Goal: Task Accomplishment & Management: Complete application form

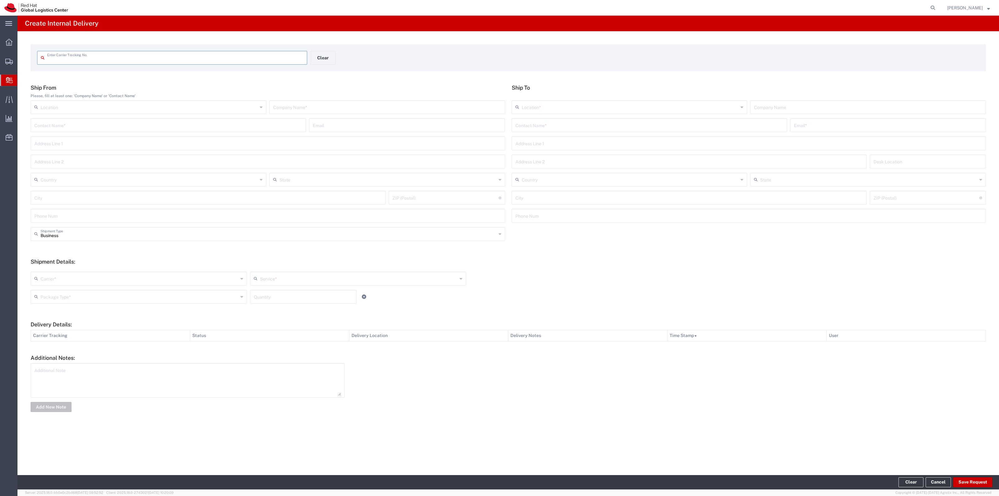
click at [80, 62] on input "text" at bounding box center [175, 57] width 256 height 11
click at [81, 59] on input "text" at bounding box center [175, 57] width 256 height 11
click at [81, 58] on input "text" at bounding box center [175, 57] width 256 height 11
click at [271, 53] on input "text" at bounding box center [175, 57] width 256 height 11
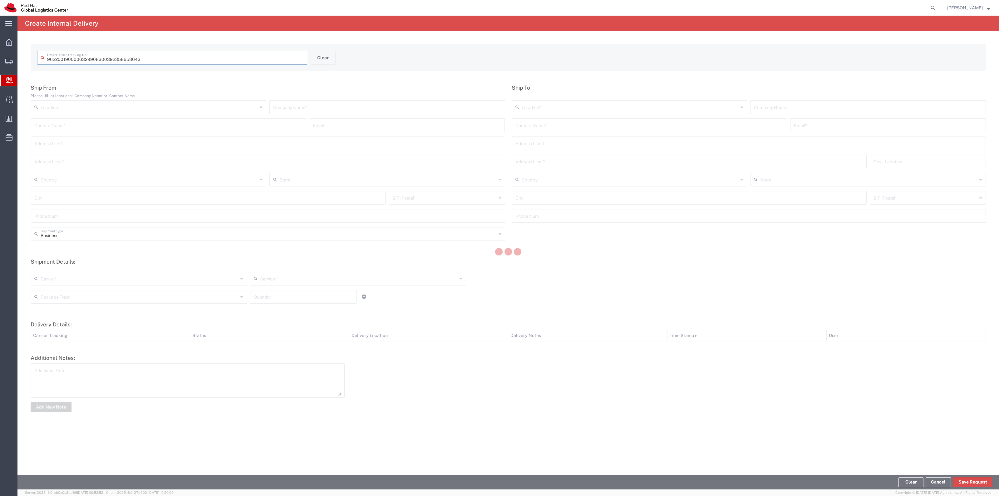
type input "392358653643"
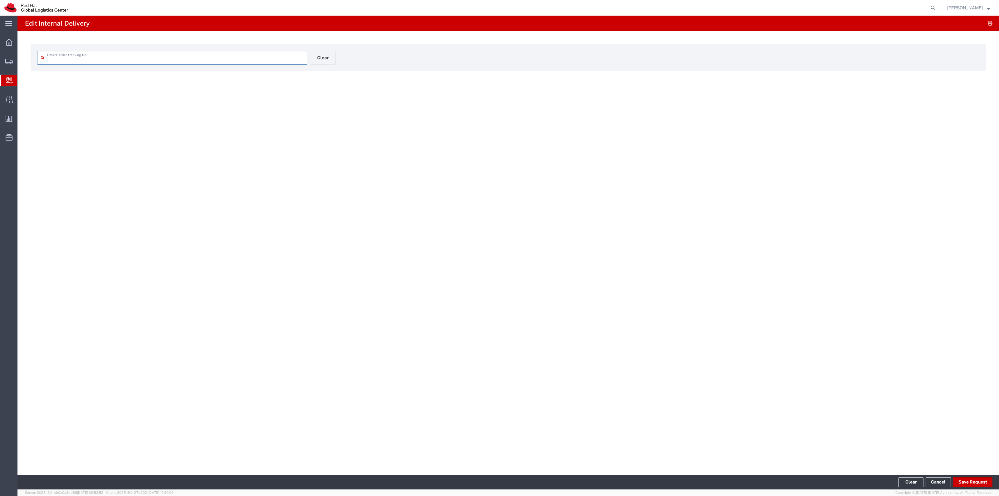
type input "392358653643"
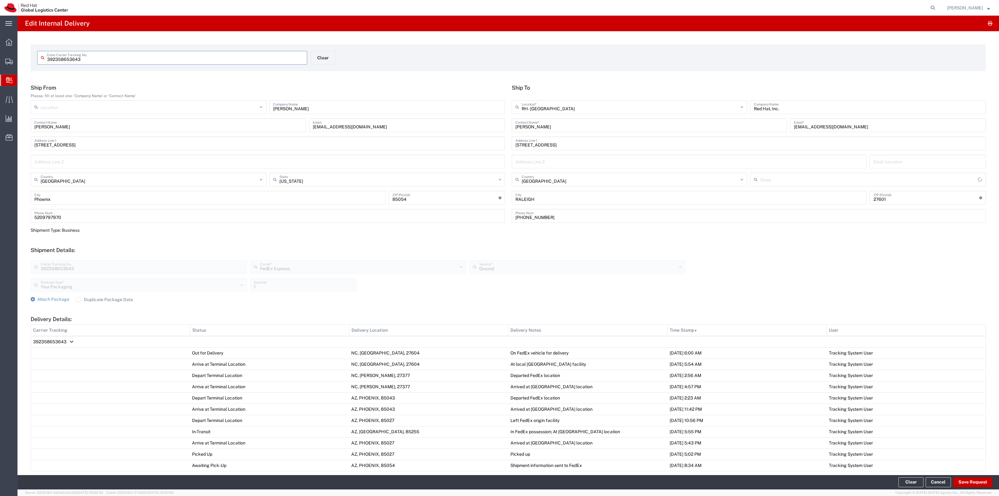
type input "[US_STATE]"
click at [60, 299] on span "Attach Package" at bounding box center [53, 298] width 32 height 5
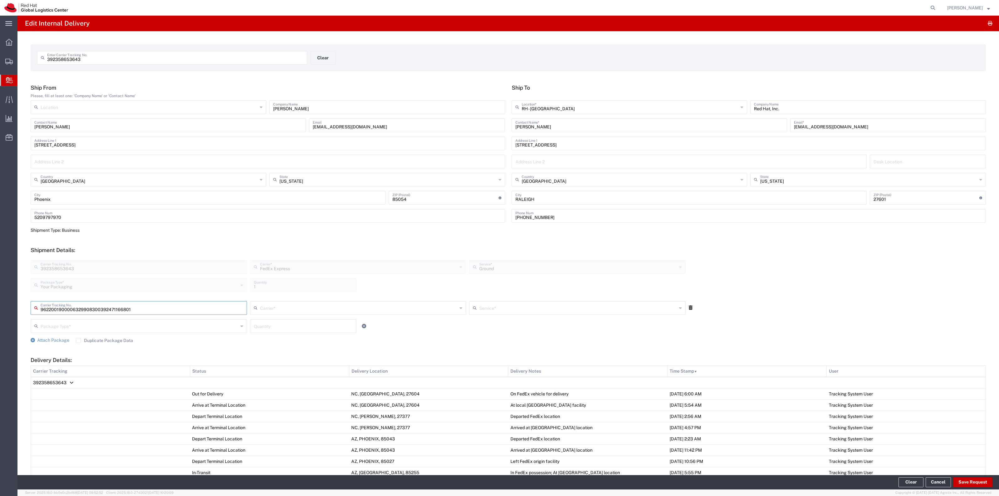
type input "392471166801"
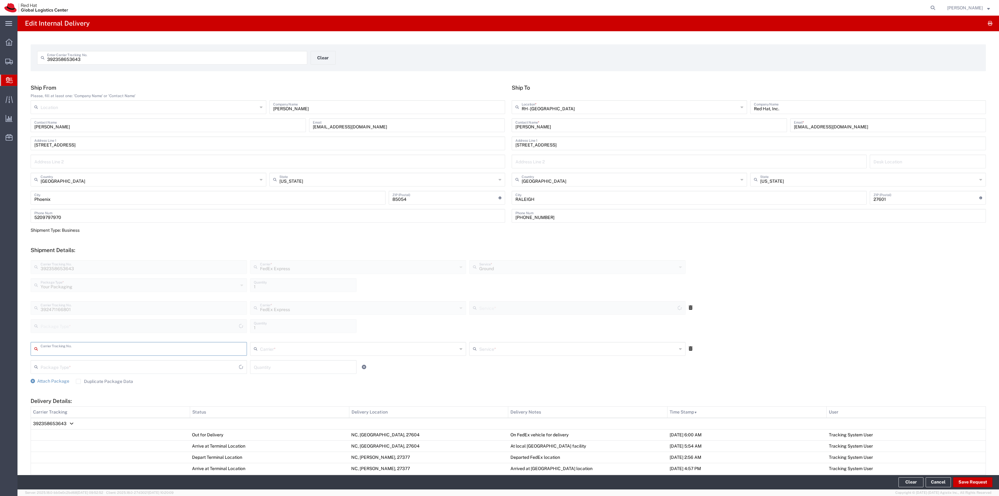
type input "Your Packaging"
type input "Ground"
type input "797588880404"
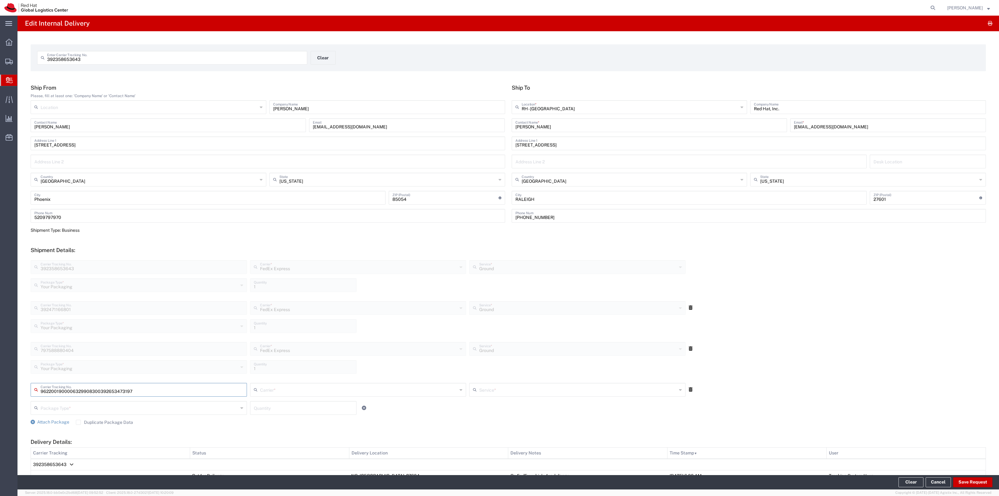
type input "392653473197"
type input "Ground"
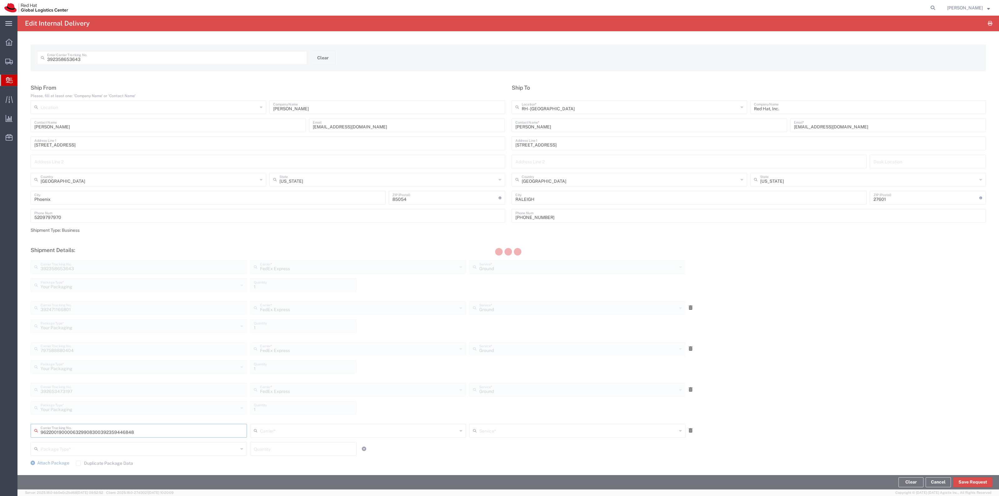
type input "392359446848"
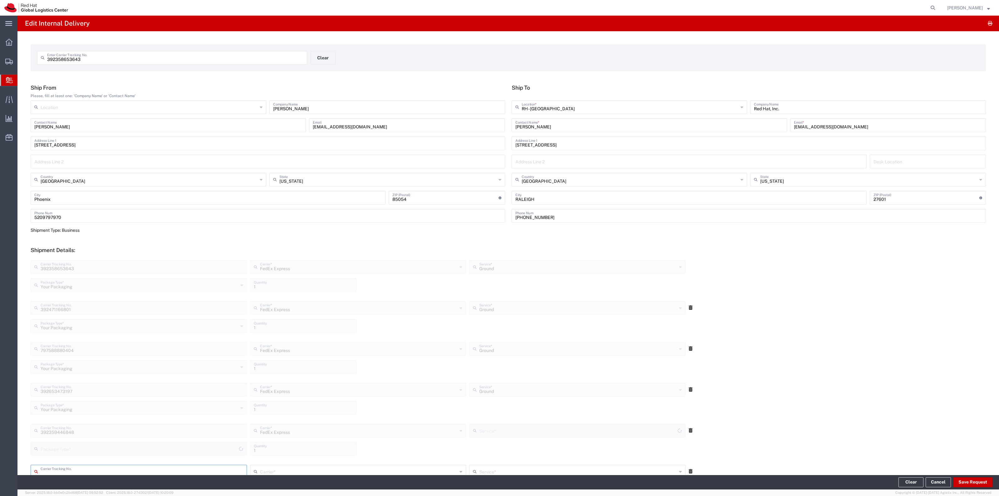
type input "Your Packaging"
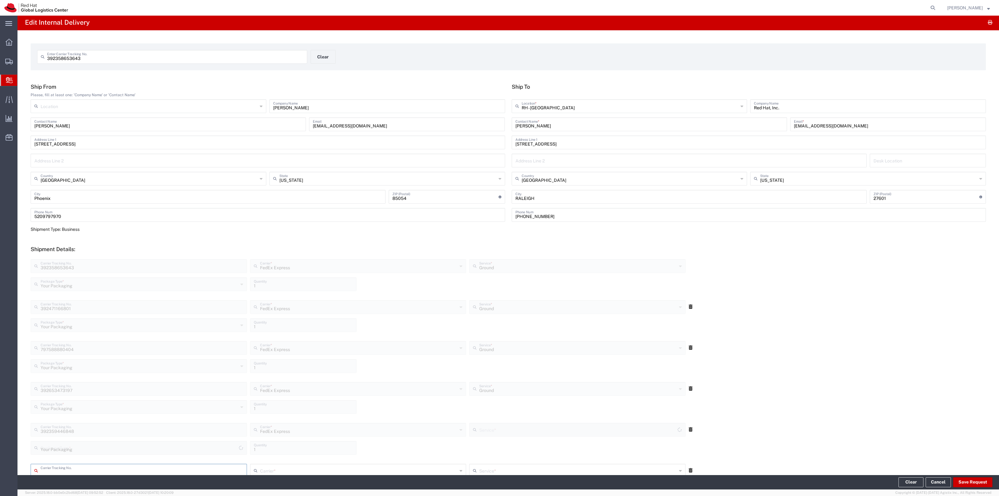
type input "Ground"
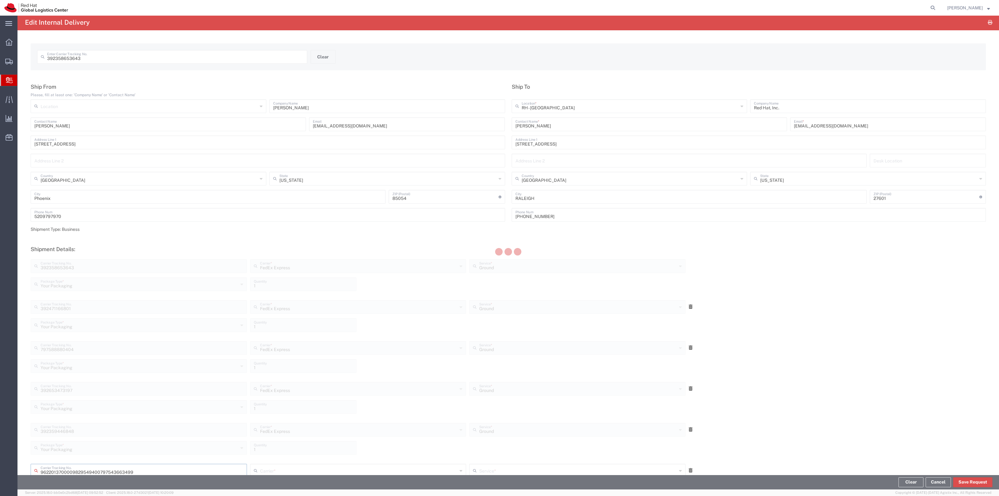
type input "797543663499"
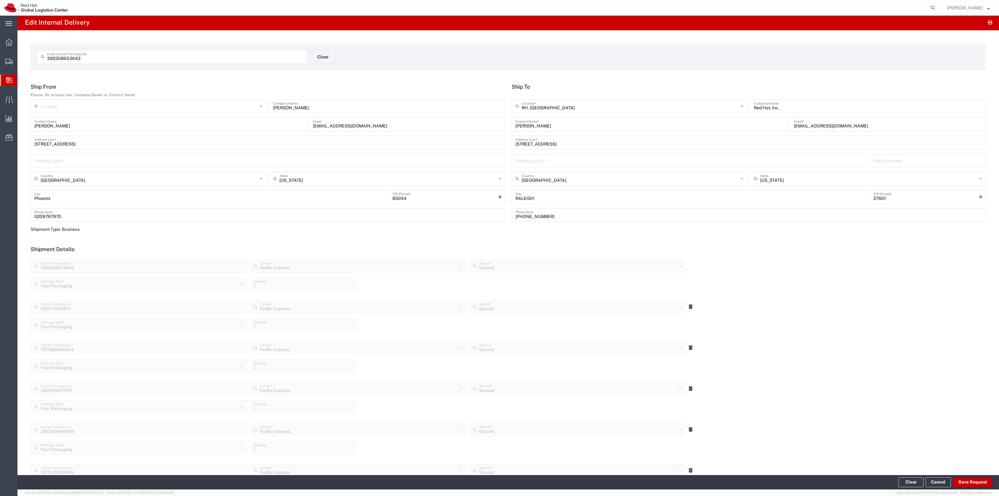
scroll to position [266, 0]
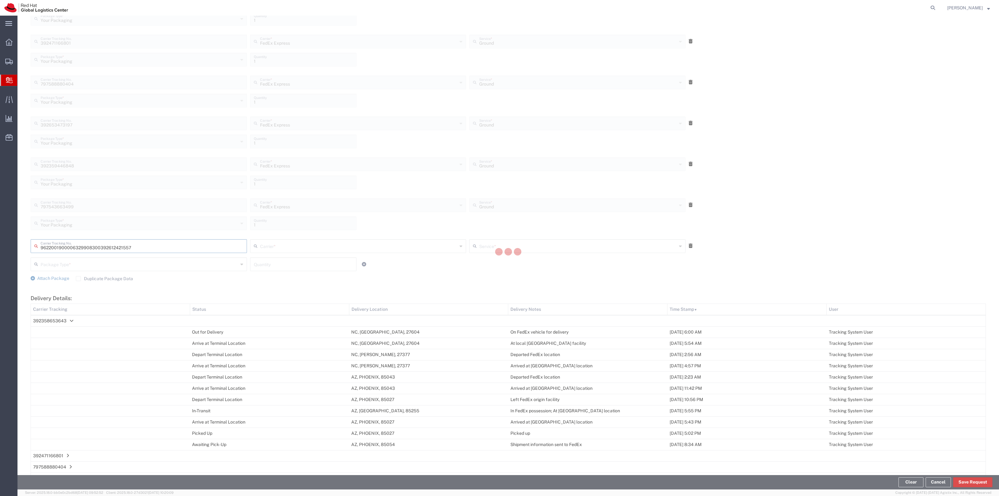
type input "392612421557"
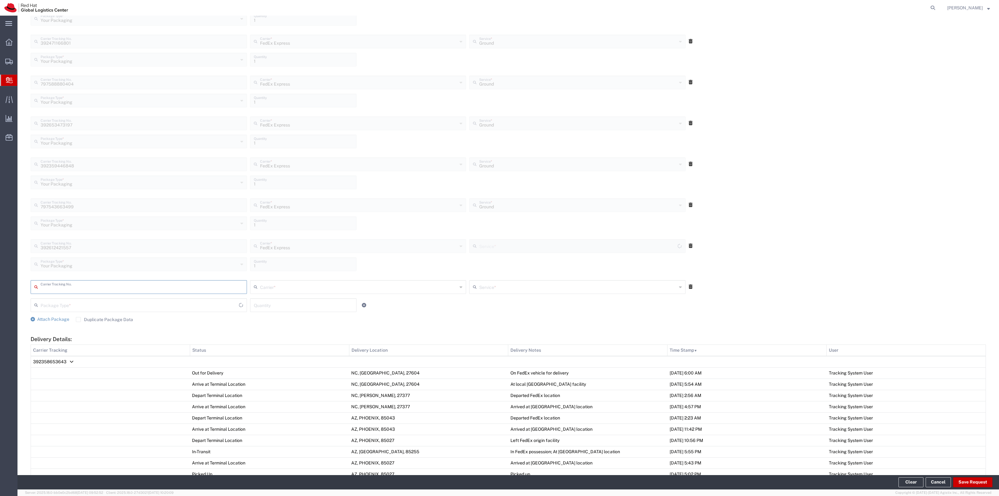
type input "Ground"
type input "392471526680"
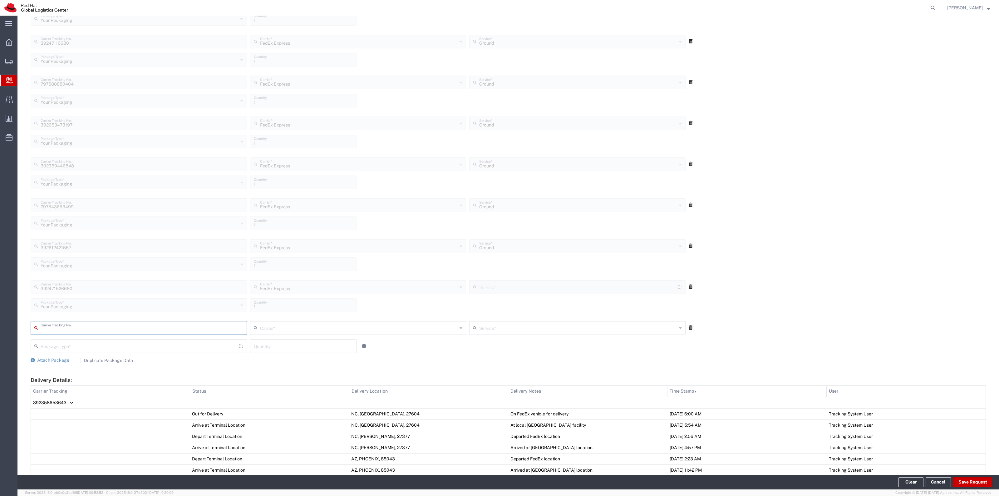
type input "Ground"
type input "392273866201"
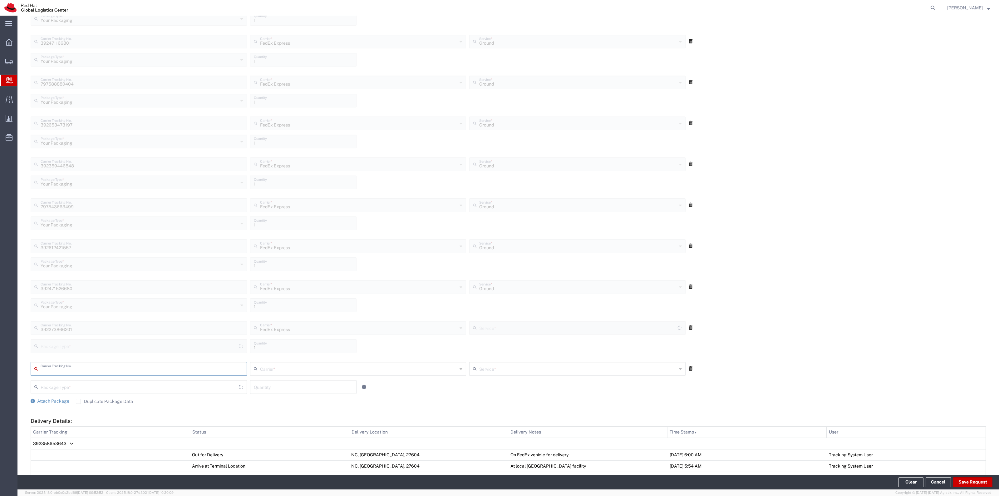
type input "Your Packaging"
type input "Ground"
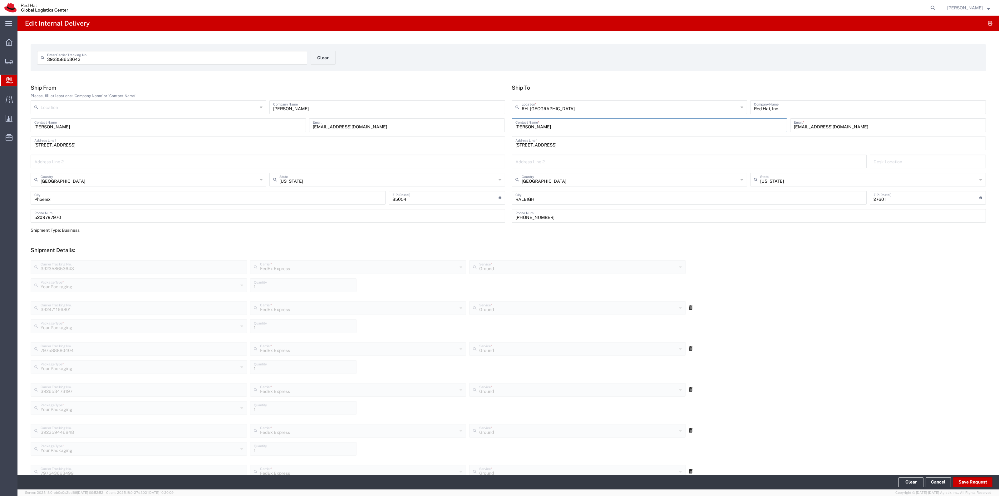
drag, startPoint x: 610, startPoint y: 129, endPoint x: 405, endPoint y: 117, distance: 205.7
click at [406, 118] on div "Ship From Please, fill at least one: 'Company Name' or 'Contact Name' Location …" at bounding box center [508, 155] width 962 height 143
type input "ITHD"
type input "[EMAIL_ADDRESS][DOMAIN_NAME]"
click at [965, 478] on button "Save Request" at bounding box center [972, 482] width 39 height 10
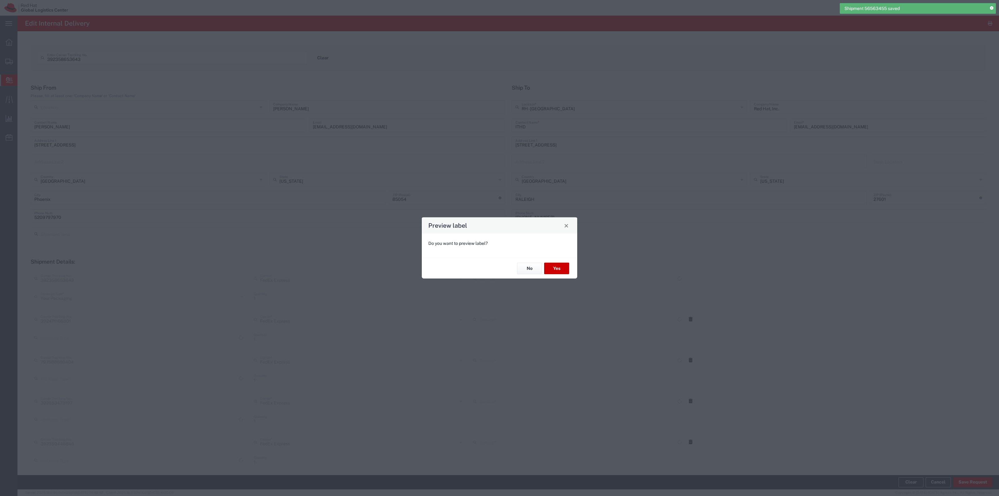
type input "Ground"
type input "Your Packaging"
type input "Ground"
type input "Your Packaging"
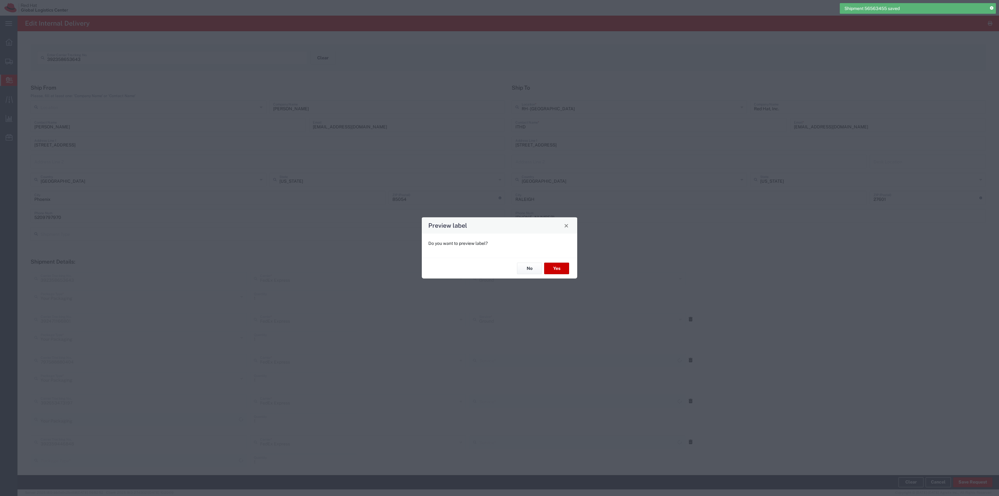
type input "Your Packaging"
type input "Ground"
type input "Your Packaging"
type input "Ground"
type input "Your Packaging"
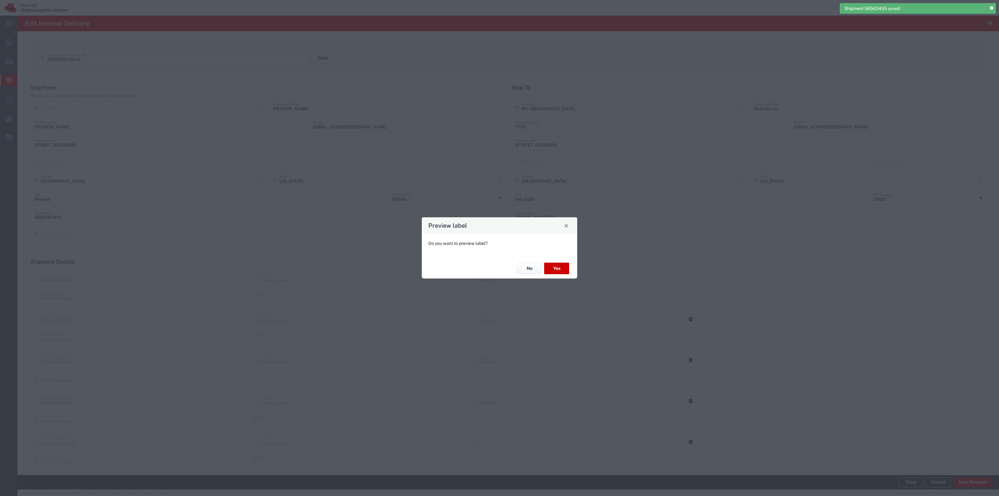
type input "Your Packaging"
type input "Ground"
type input "Your Packaging"
type input "Ground"
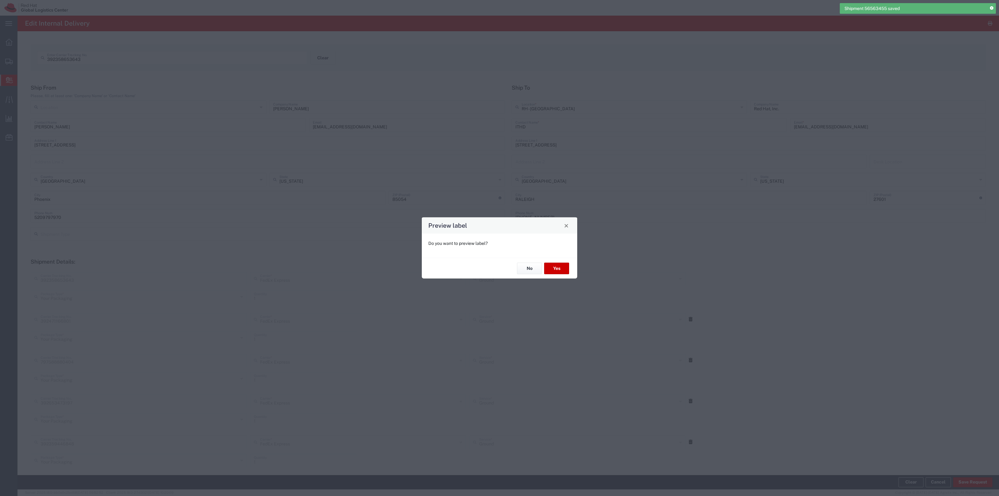
type input "Ground"
click at [528, 268] on button "No" at bounding box center [529, 268] width 25 height 12
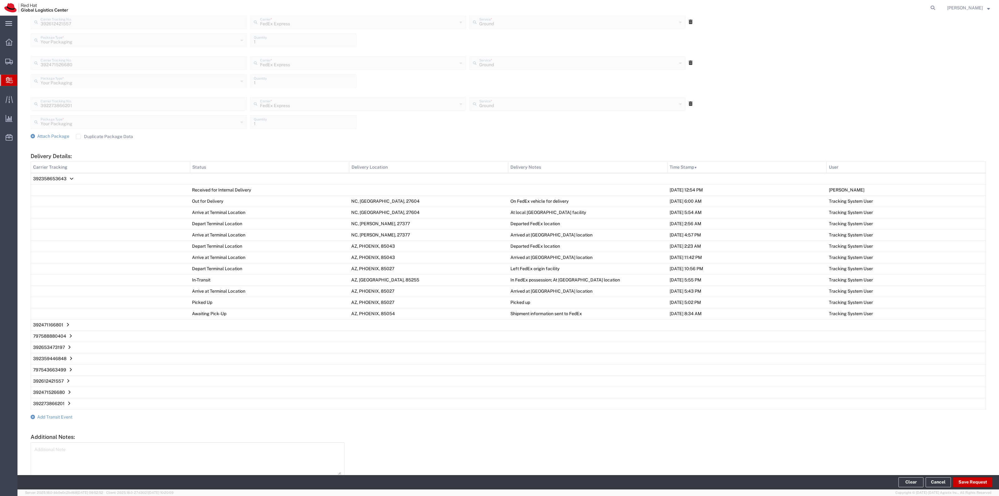
scroll to position [533, 0]
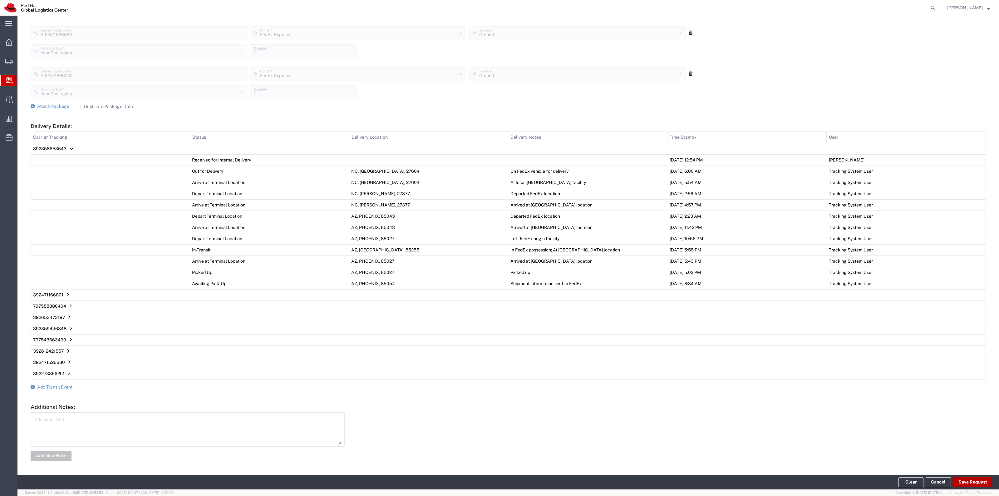
click at [981, 483] on button "Save Request" at bounding box center [972, 482] width 39 height 10
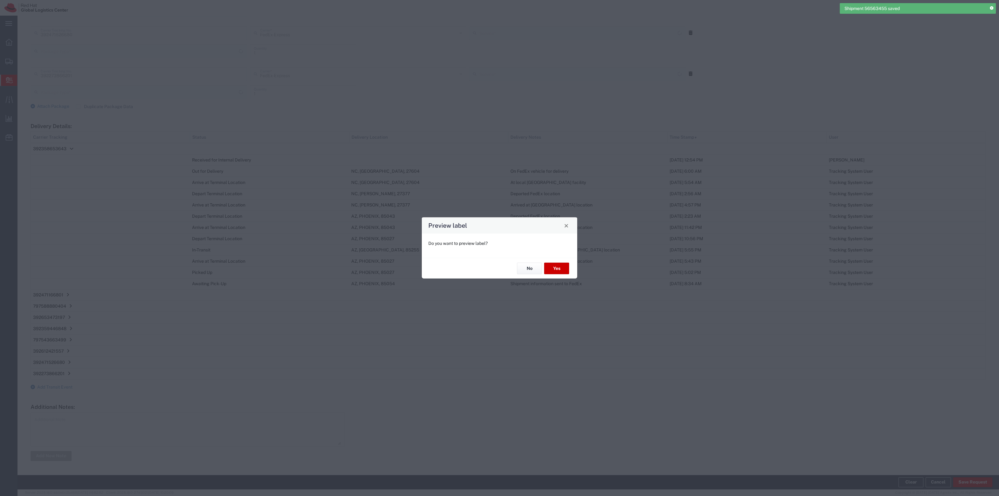
type input "Ground"
type input "Your Packaging"
type input "Ground"
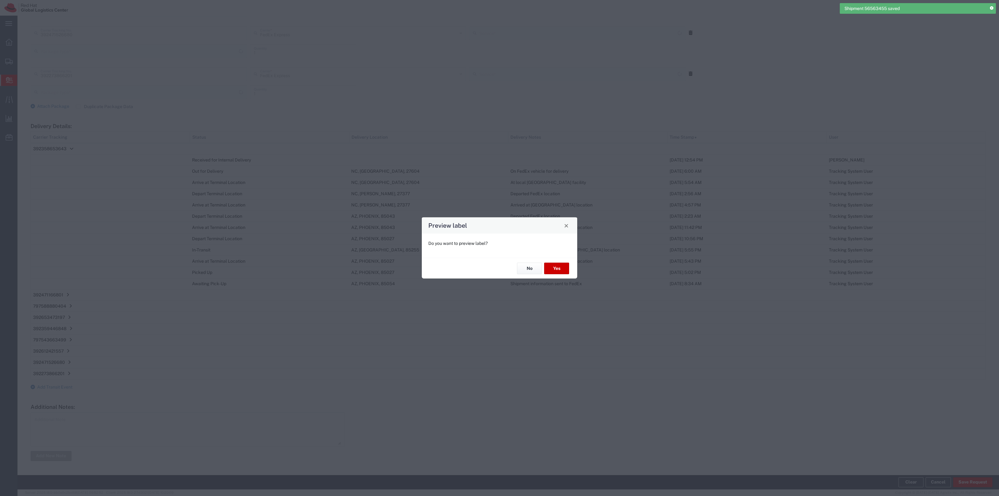
type input "Your Packaging"
type input "Ground"
type input "Your Packaging"
type input "Ground"
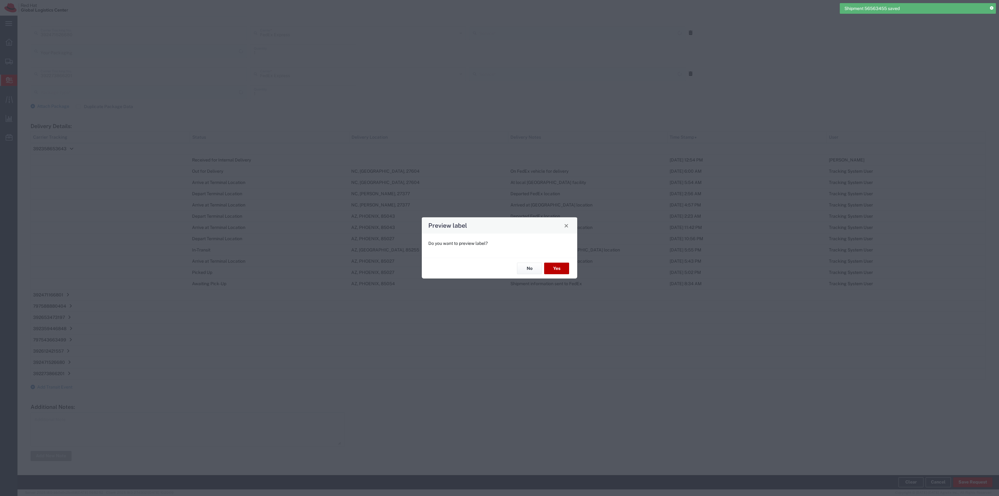
type input "Your Packaging"
type input "Ground"
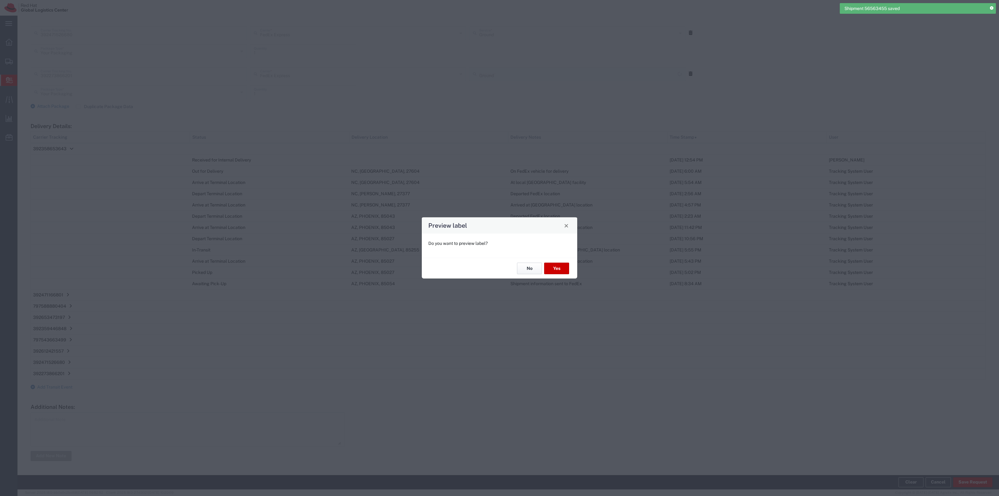
click at [518, 265] on button "No" at bounding box center [529, 268] width 25 height 12
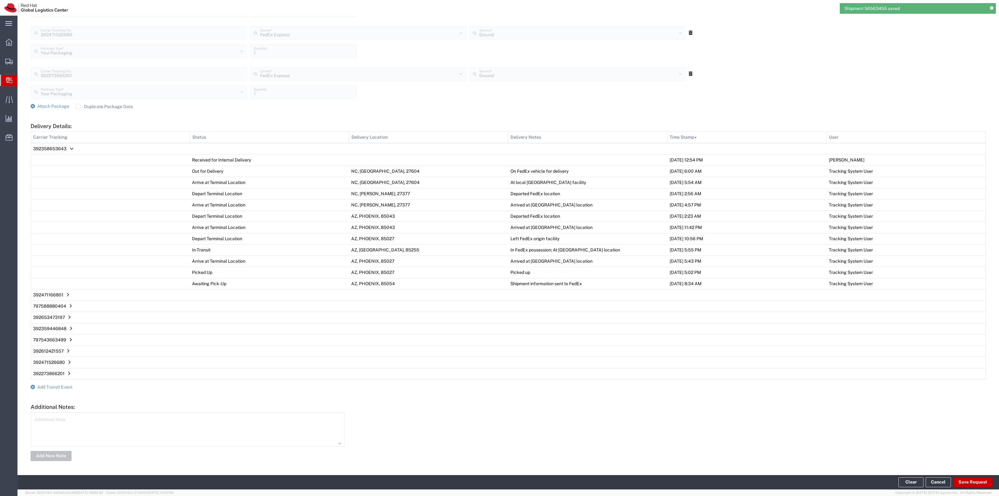
click at [75, 386] on form "Ship From Please, fill at least one: 'Company Name' or 'Contact Name' Location …" at bounding box center [508, 7] width 955 height 909
click at [74, 386] on form "Ship From Please, fill at least one: 'Company Name' or 'Contact Name' Location …" at bounding box center [508, 7] width 955 height 909
click at [69, 385] on span "Add Transit Event" at bounding box center [54, 386] width 35 height 5
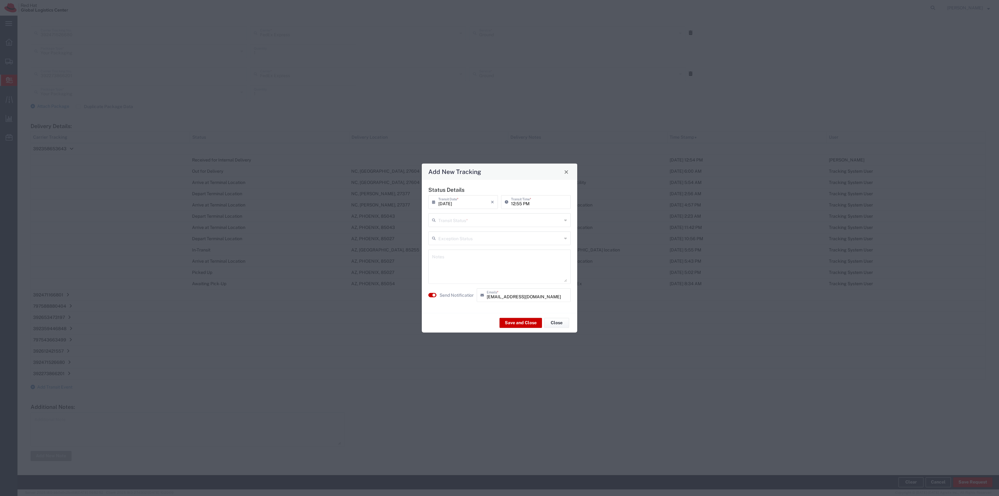
click at [450, 219] on input "text" at bounding box center [500, 219] width 124 height 11
drag, startPoint x: 451, startPoint y: 227, endPoint x: 457, endPoint y: 233, distance: 8.0
click at [452, 227] on div "Status Details [DATE] × Transit Date * Cancel Apply 12:55 PM Transit Time * Tra…" at bounding box center [499, 246] width 149 height 120
click at [458, 219] on input "text" at bounding box center [500, 216] width 124 height 11
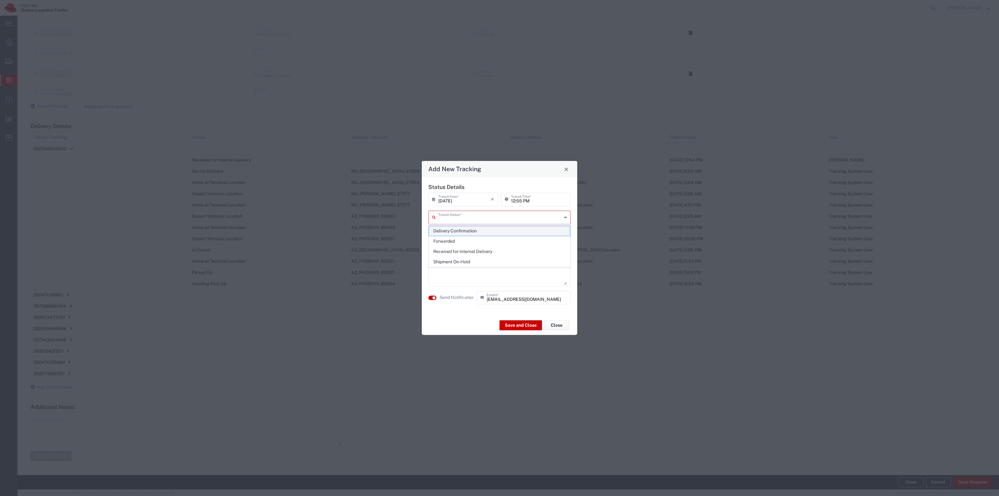
click at [457, 229] on span "Delivery Confirmation" at bounding box center [499, 231] width 141 height 10
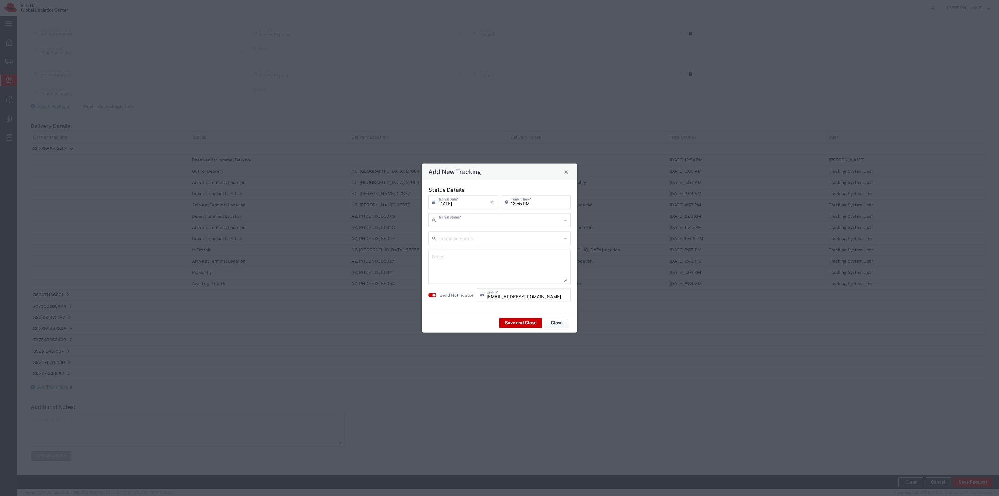
type input "Delivery Confirmation"
click at [453, 294] on label "Send Notification" at bounding box center [456, 294] width 35 height 7
click at [454, 294] on label "Send Notification" at bounding box center [456, 294] width 35 height 7
click at [515, 326] on button "Save and Close" at bounding box center [520, 322] width 42 height 10
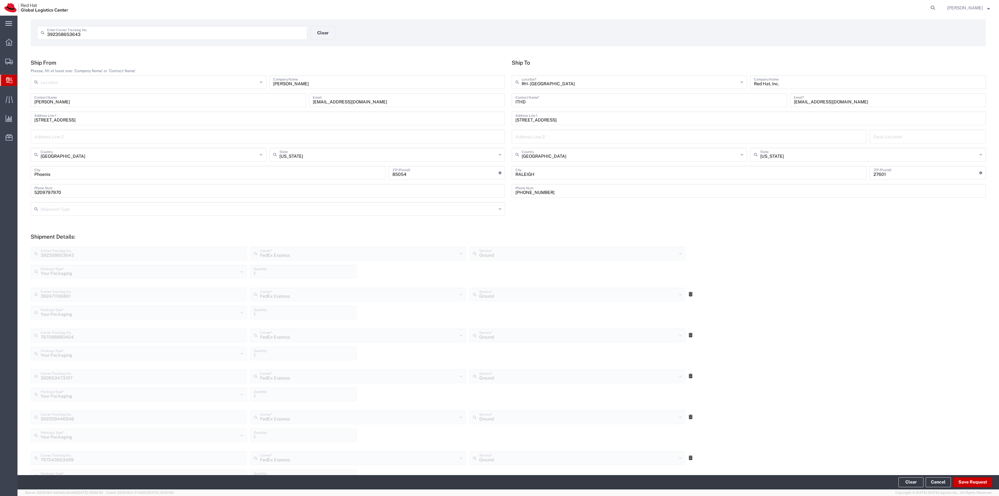
scroll to position [0, 0]
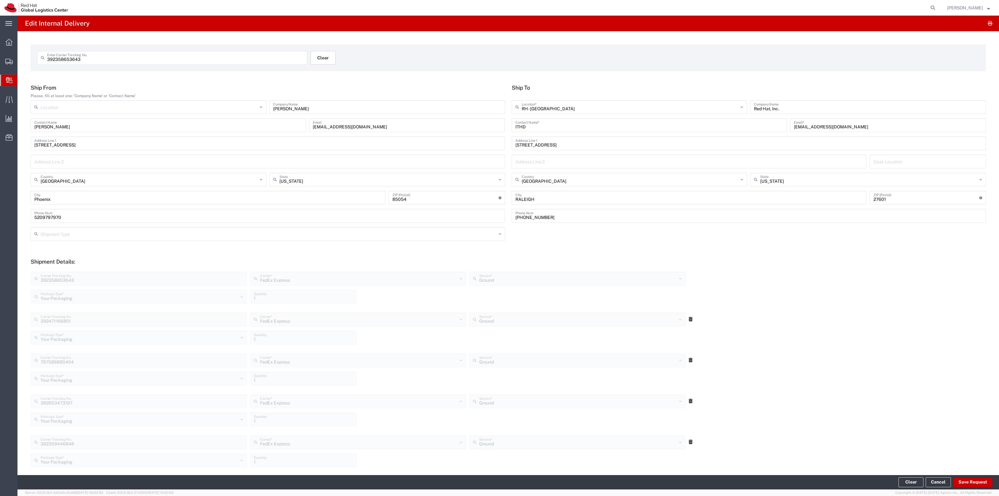
click at [321, 53] on button "Clear" at bounding box center [323, 58] width 25 height 14
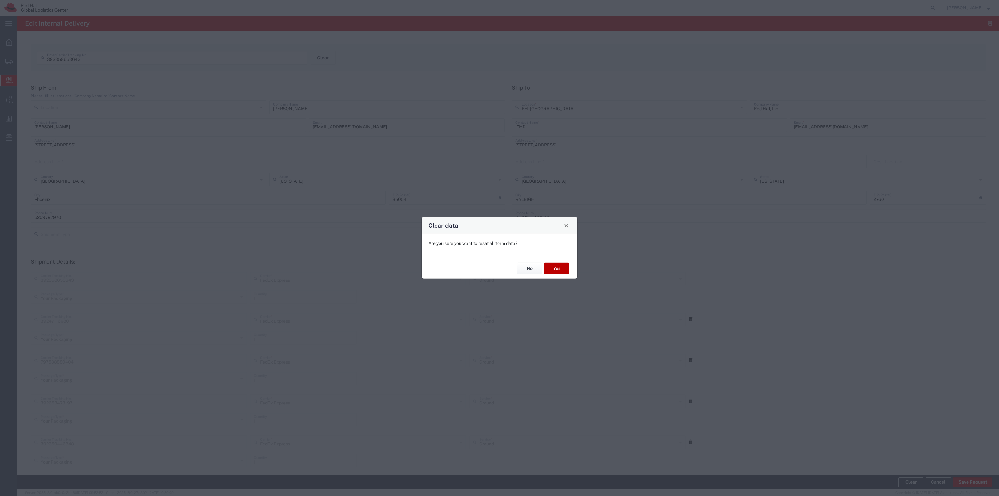
click at [559, 264] on button "Yes" at bounding box center [556, 268] width 25 height 12
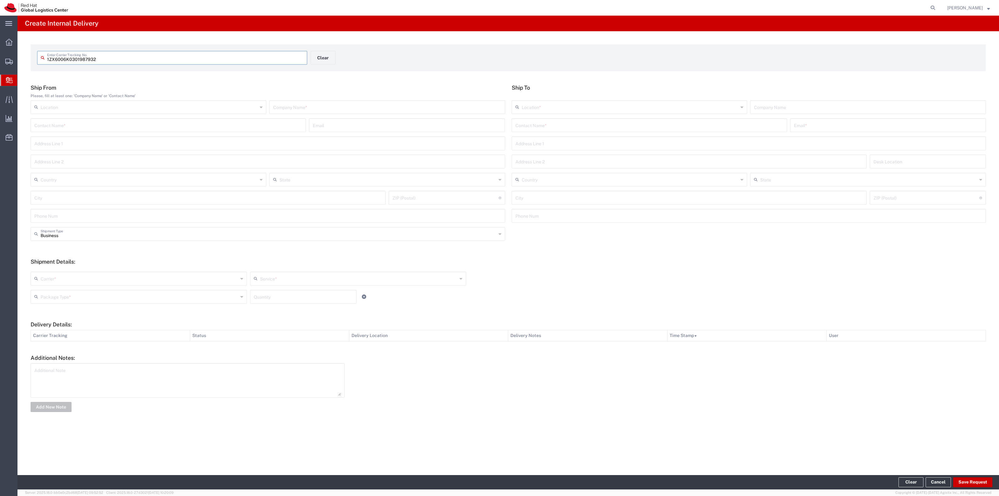
type input "1ZX6006K0301987932"
click at [548, 127] on input "text" at bounding box center [649, 130] width 268 height 11
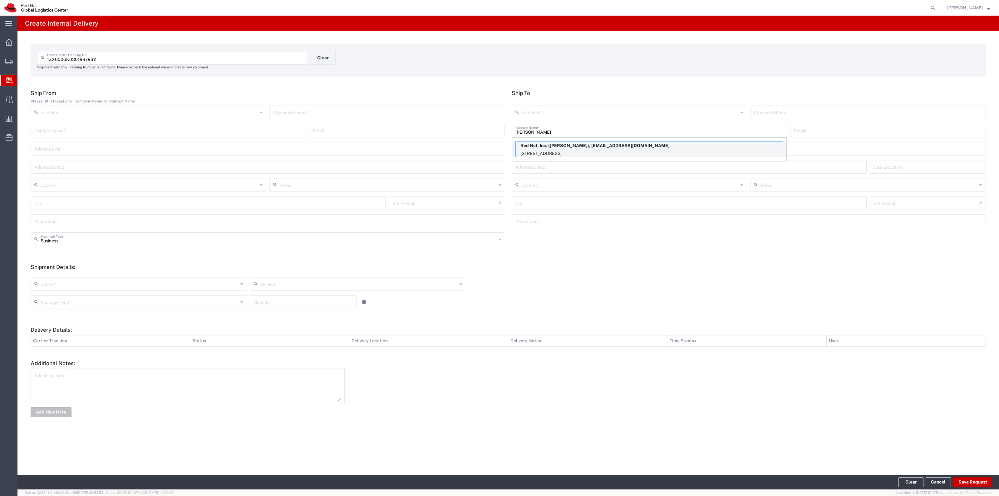
type input "[PERSON_NAME]"
click at [543, 151] on p "[STREET_ADDRESS]" at bounding box center [649, 153] width 267 height 8
type input "RH - [GEOGRAPHIC_DATA]"
type input "Red Hat, Inc."
type input "[PERSON_NAME]"
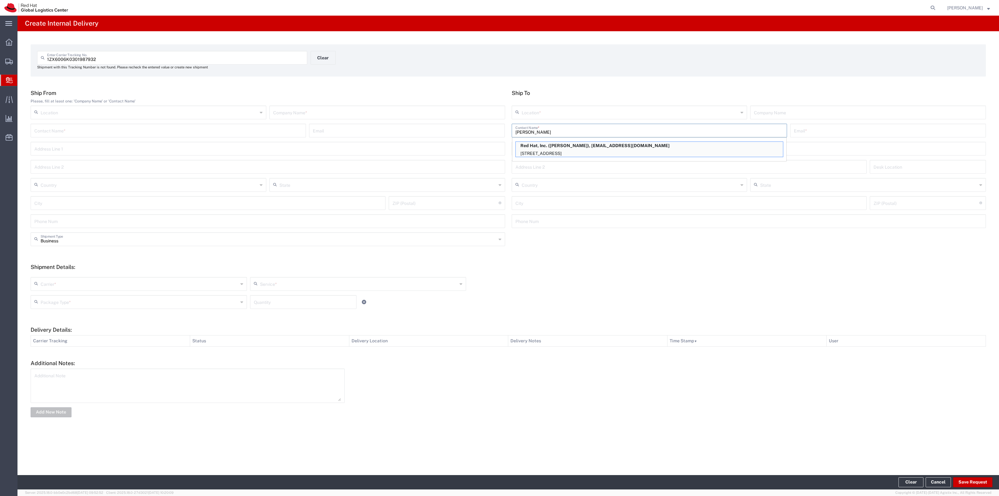
type input "[EMAIL_ADDRESS][DOMAIN_NAME]"
type input "[STREET_ADDRESS]"
type input "15S249"
type input "[GEOGRAPHIC_DATA]"
type input "RALEIGH"
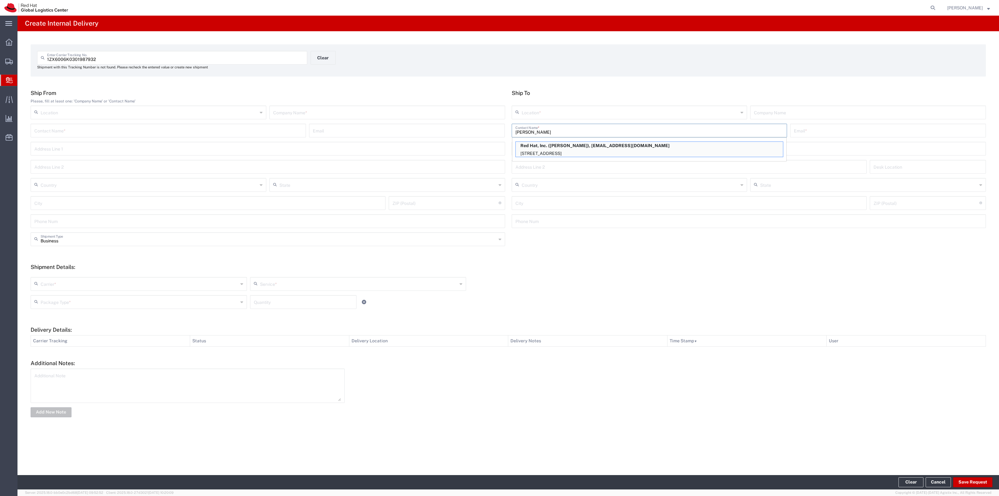
type input "27601"
type input "[US_STATE]"
click at [443, 109] on input "text" at bounding box center [387, 111] width 228 height 11
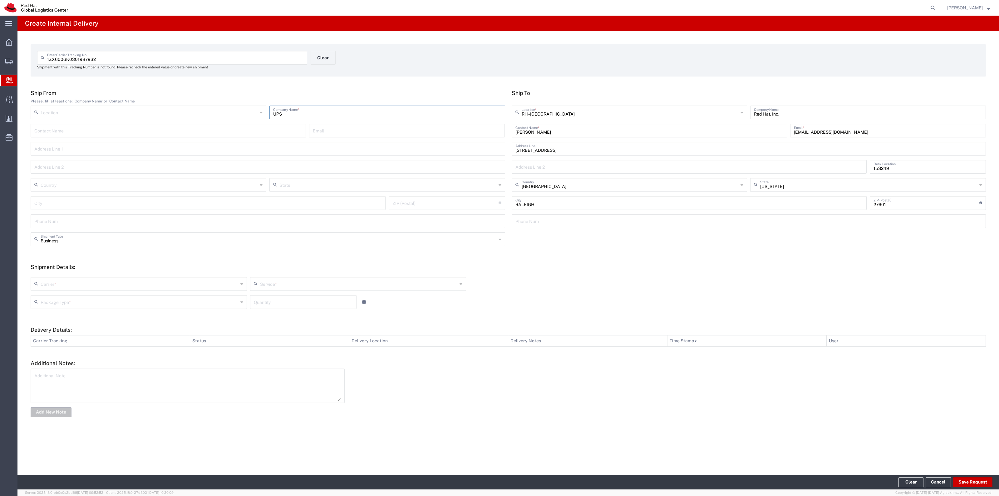
type input "UPS"
click at [106, 288] on input "text" at bounding box center [140, 283] width 198 height 11
click at [69, 368] on span "UPS" at bounding box center [138, 369] width 215 height 10
type input "UPS"
click at [311, 275] on div "UPS Carrier * Amazon Logistics DHL FedEx Express FedEx Freight Interoffice Loca…" at bounding box center [508, 292] width 962 height 41
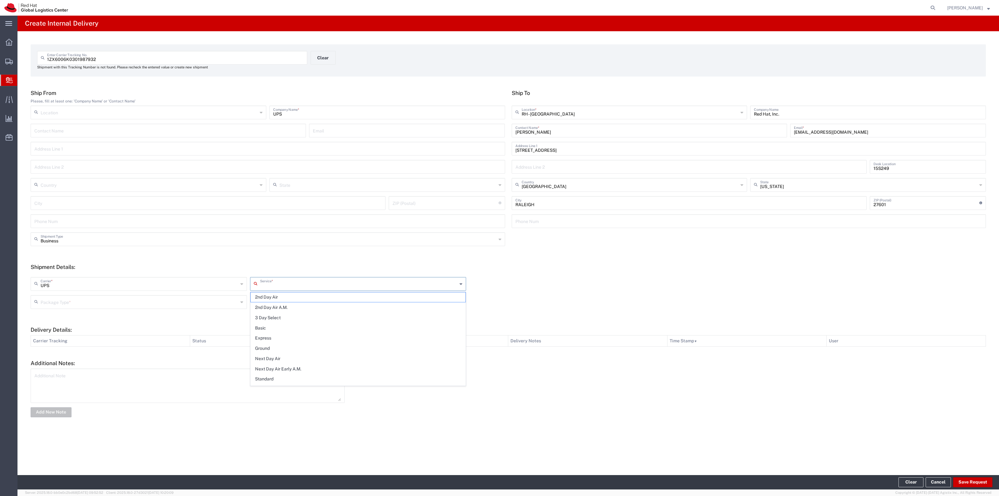
click at [303, 281] on input "text" at bounding box center [359, 283] width 198 height 11
click at [269, 349] on span "Ground" at bounding box center [358, 348] width 215 height 10
type input "Ground"
click at [207, 302] on input "text" at bounding box center [140, 301] width 198 height 11
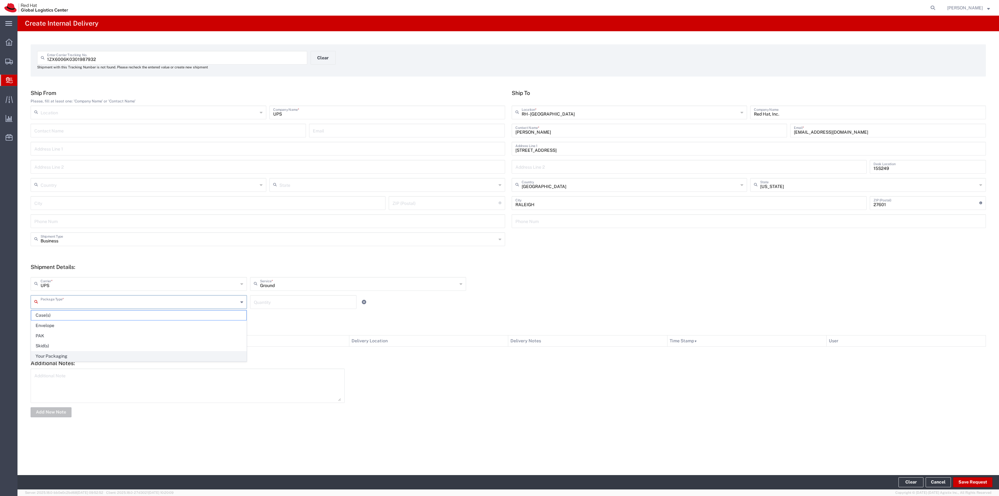
click at [143, 357] on span "Your Packaging" at bounding box center [138, 356] width 215 height 10
type input "Your Packaging"
click at [261, 296] on input "number" at bounding box center [303, 301] width 99 height 11
type input "1"
click at [965, 480] on button "Save Request" at bounding box center [972, 482] width 39 height 10
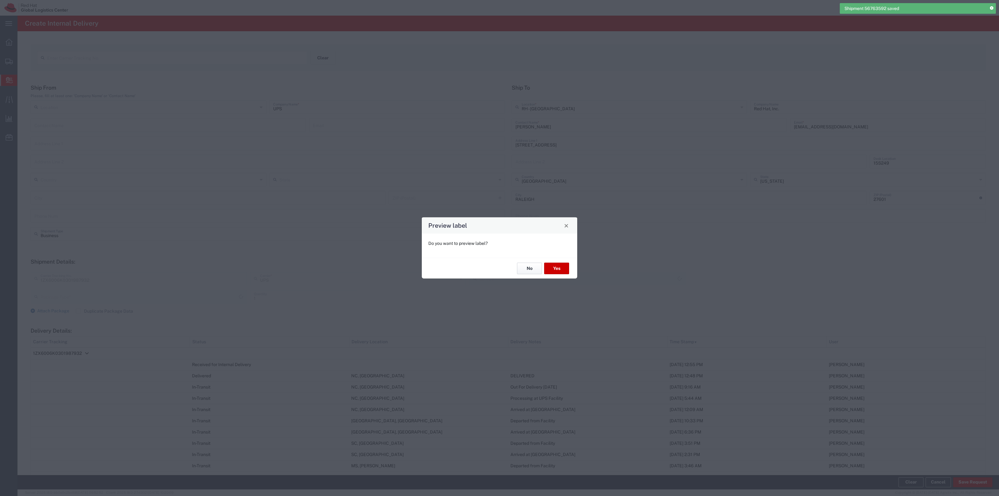
type input "Your Packaging"
type input "Ground"
click at [526, 267] on button "No" at bounding box center [529, 268] width 25 height 12
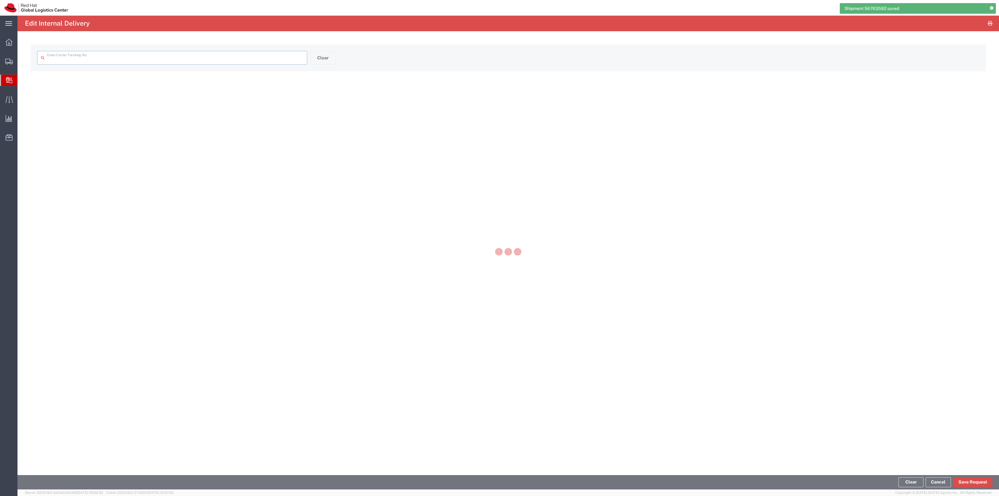
type input "1ZX6006K0301987932"
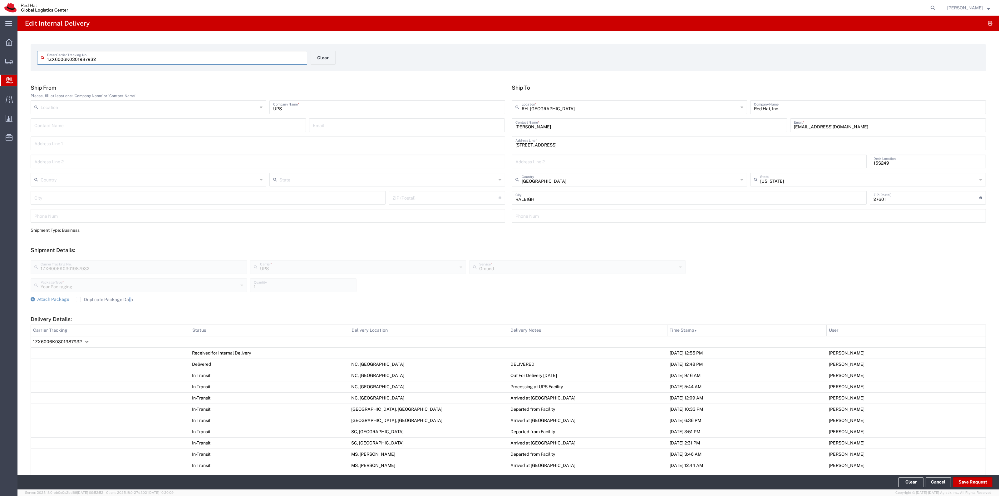
click at [126, 300] on label "Duplicate Package Data" at bounding box center [104, 299] width 57 height 5
click at [89, 304] on form "Ship From Please, fill at least one: 'Company Name' or 'Contact Name' Location …" at bounding box center [508, 341] width 955 height 514
click at [86, 303] on form "Ship From Please, fill at least one: 'Company Name' or 'Contact Name' Location …" at bounding box center [508, 341] width 955 height 514
drag, startPoint x: 81, startPoint y: 300, endPoint x: 77, endPoint y: 299, distance: 4.5
click at [81, 300] on label "Duplicate Package Data" at bounding box center [104, 299] width 57 height 5
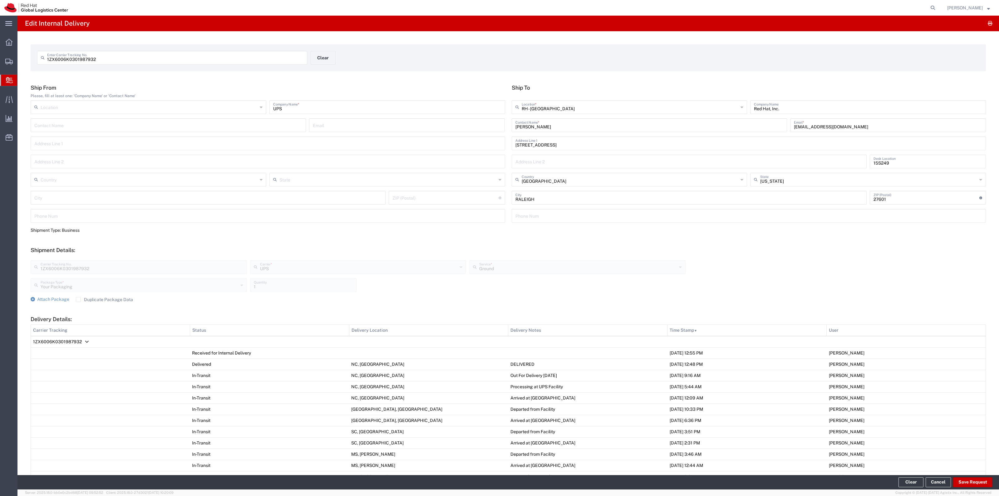
click at [78, 299] on input "Duplicate Package Data" at bounding box center [78, 299] width 0 height 0
click at [54, 299] on span "Attach Package" at bounding box center [53, 298] width 32 height 5
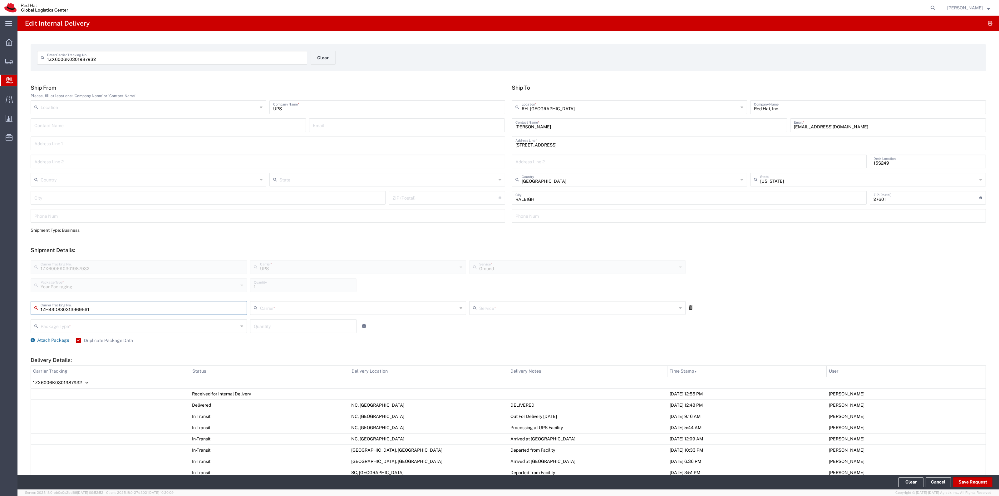
type input "1ZH49D830313969561"
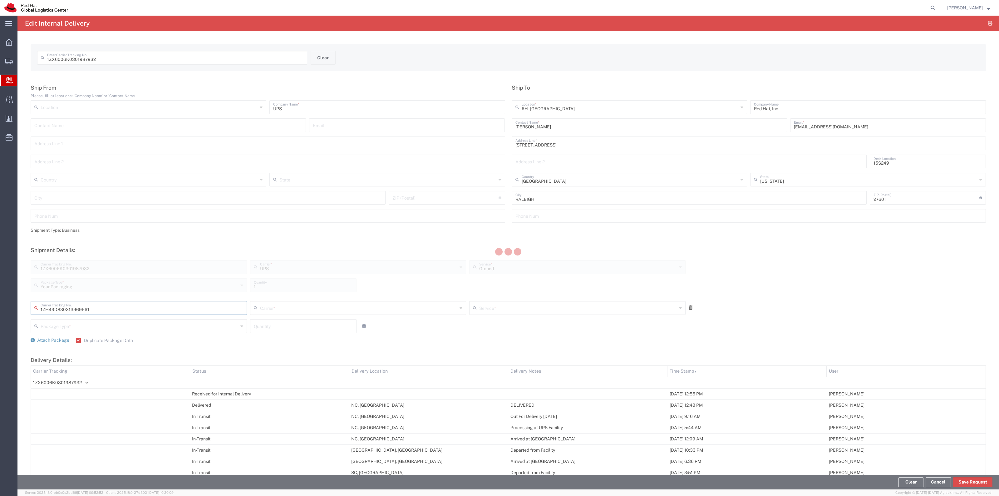
type input "UPS"
type input "Your Packaging"
type input "1"
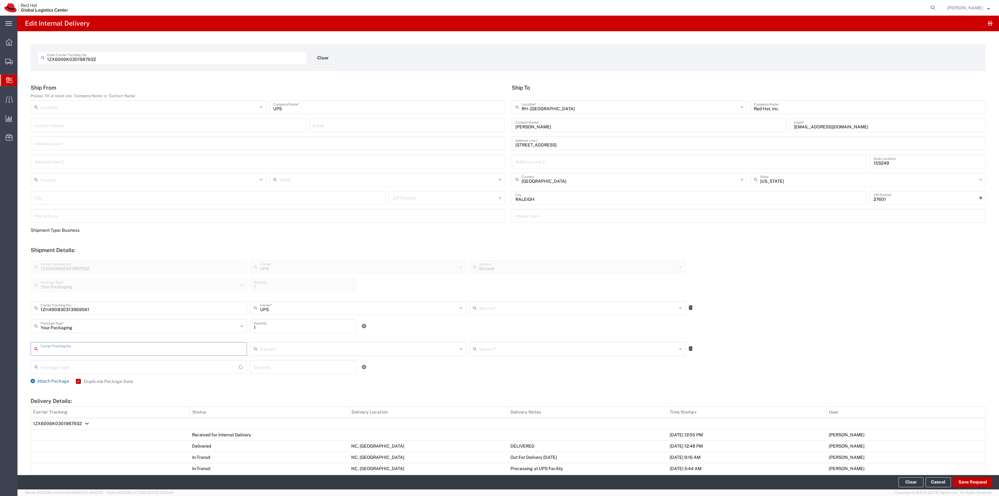
type input "Ground"
type input "1ZH6X8260318481402"
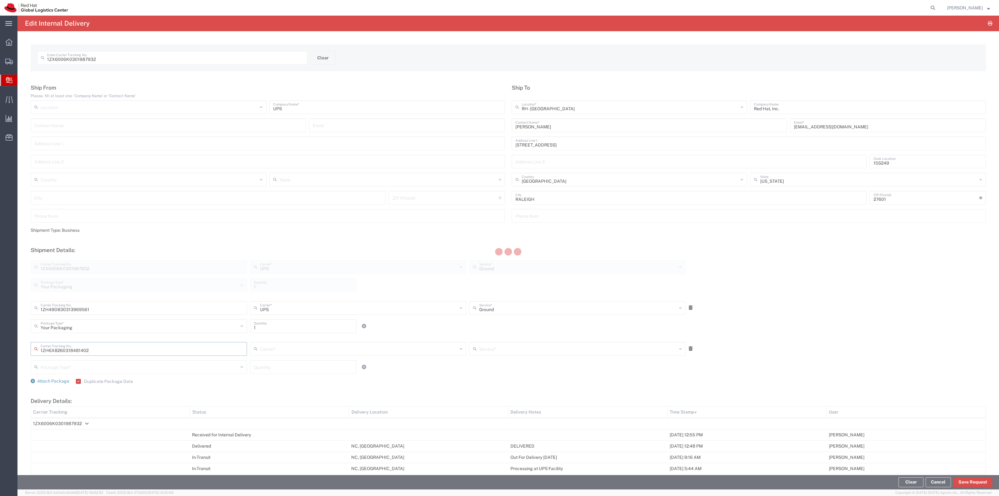
type input "UPS"
type input "Your Packaging"
type input "1"
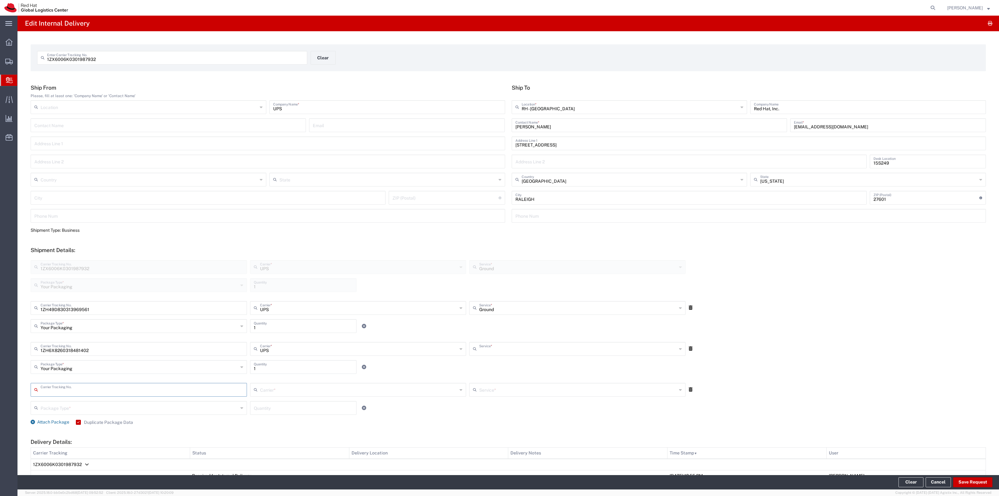
type input "Ground"
click at [957, 485] on button "Save Request" at bounding box center [972, 482] width 39 height 10
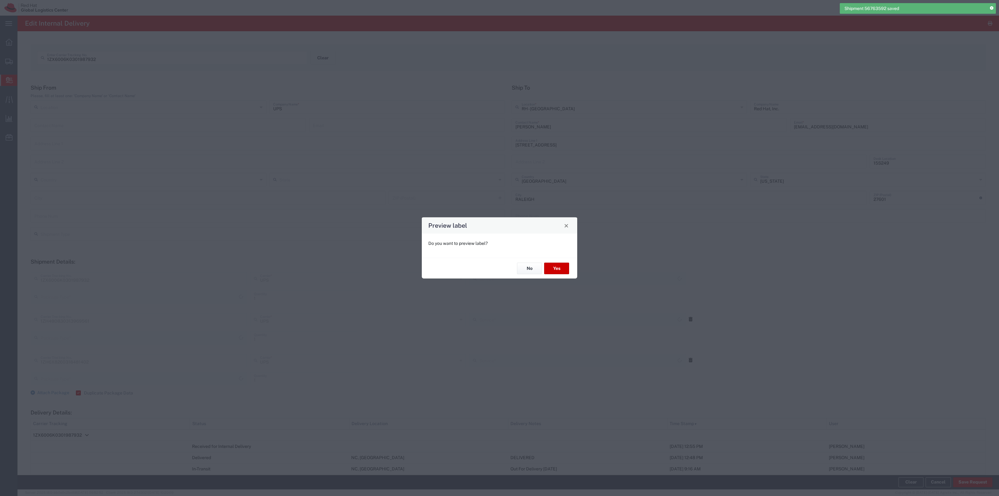
type input "Your Packaging"
type input "Ground"
type input "Your Packaging"
type input "Ground"
type input "Your Packaging"
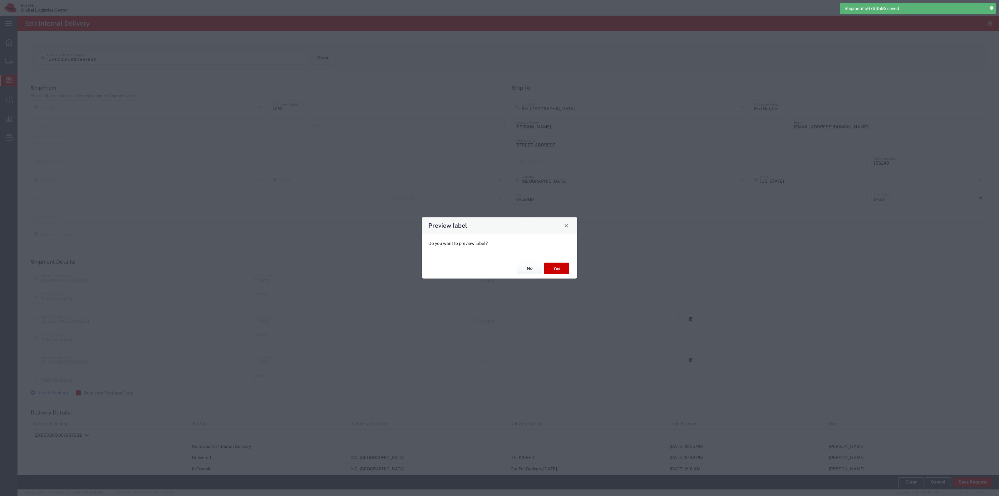
type input "Ground"
click at [562, 267] on button "Yes" at bounding box center [556, 268] width 25 height 12
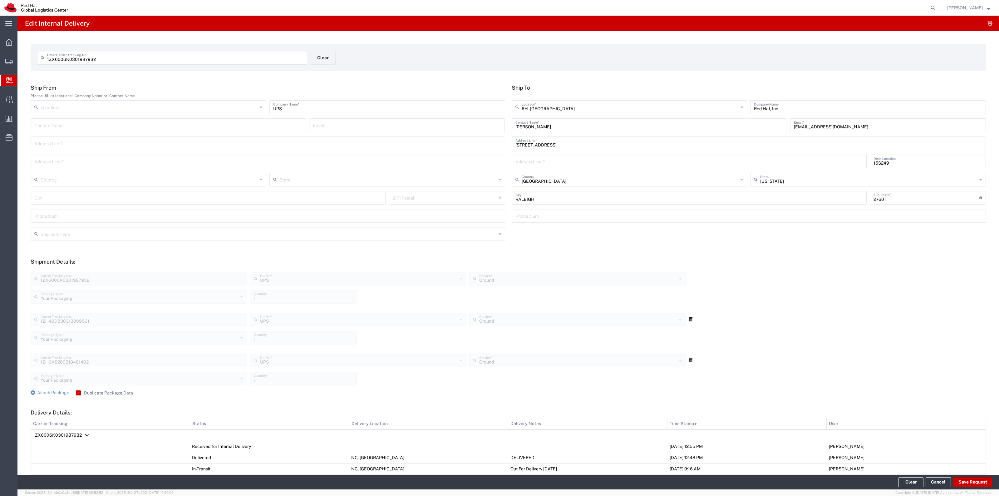
click at [326, 65] on div "1ZX6006K0301987932 Enter Carrier Tracking No. Clear" at bounding box center [310, 60] width 553 height 18
click at [327, 57] on button "Clear" at bounding box center [323, 58] width 25 height 14
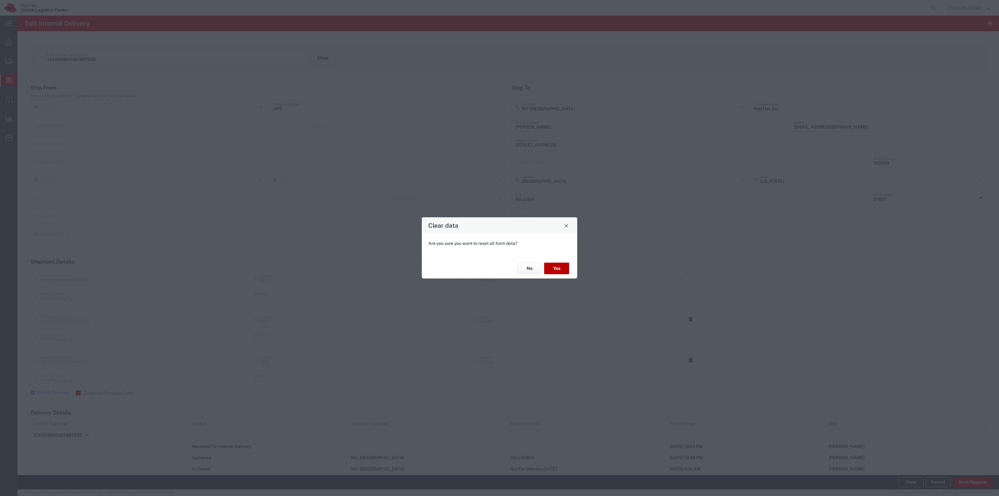
click at [552, 267] on button "Yes" at bounding box center [556, 268] width 25 height 12
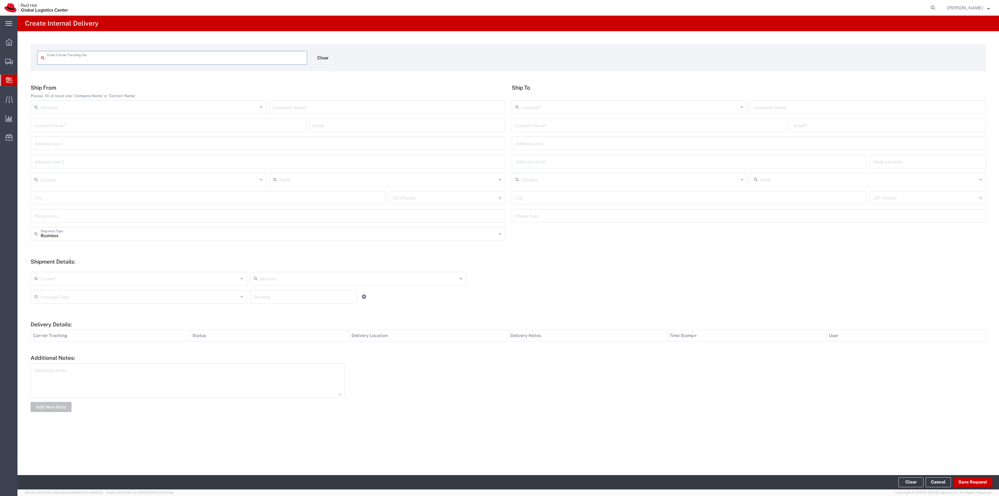
click at [225, 60] on input "text" at bounding box center [175, 57] width 256 height 11
type input "1Z30286X0393648297"
click at [534, 133] on input "text" at bounding box center [649, 130] width 268 height 11
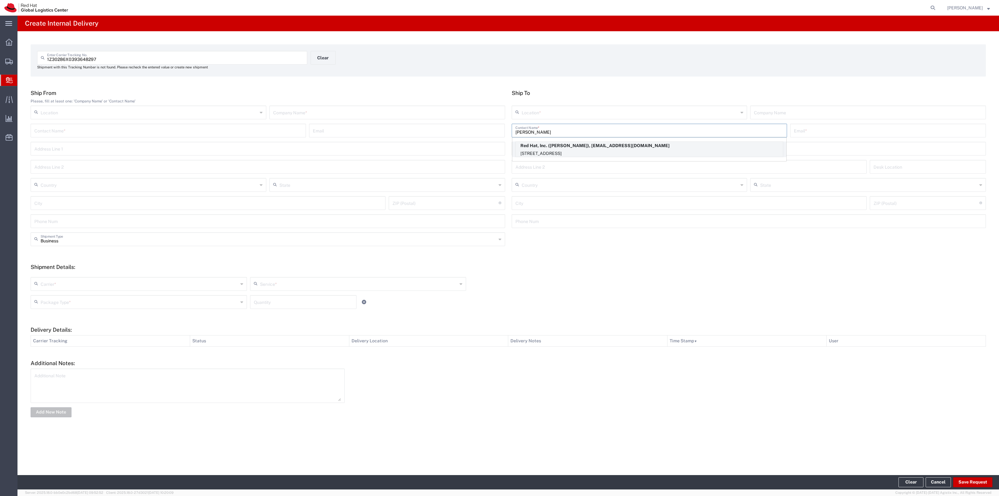
type input "[PERSON_NAME]"
click at [557, 148] on p "Red Hat, Inc. ([PERSON_NAME]), [EMAIL_ADDRESS][DOMAIN_NAME]" at bounding box center [649, 146] width 267 height 8
type input "RH - [GEOGRAPHIC_DATA]"
type input "Red Hat, Inc."
type input "[PERSON_NAME]"
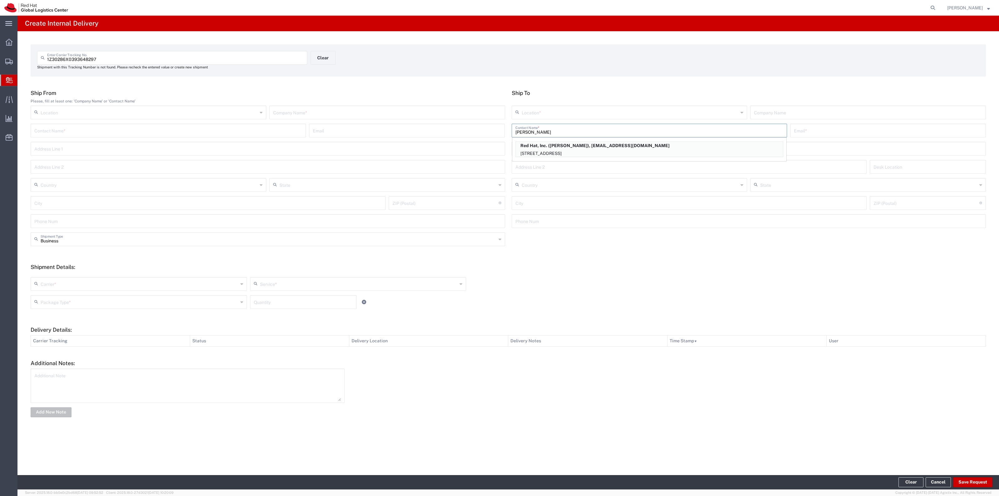
type input "[EMAIL_ADDRESS][DOMAIN_NAME]"
type input "[STREET_ADDRESS]"
type input "FLEX"
type input "[GEOGRAPHIC_DATA]"
type input "RALEIGH"
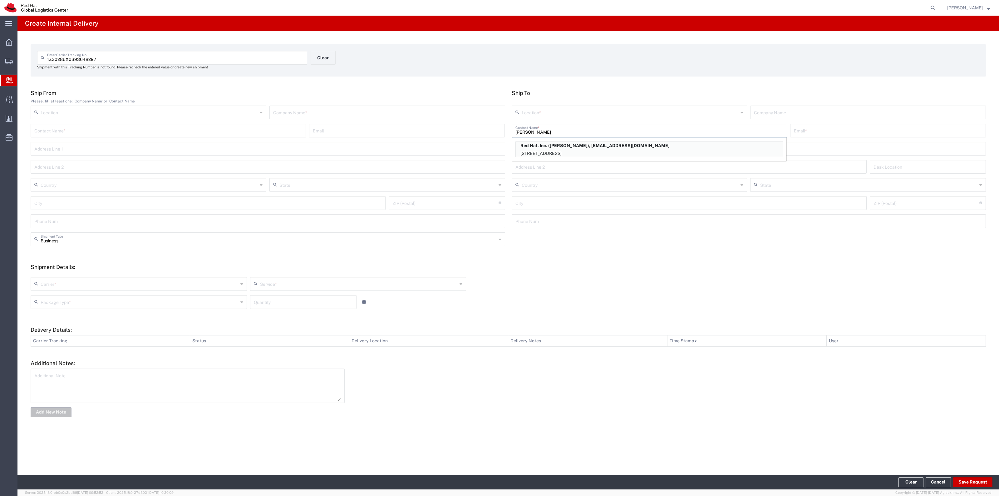
type input "27601"
type input "[US_STATE]"
click at [486, 112] on input "text" at bounding box center [387, 111] width 228 height 11
type input "UPS"
click at [131, 275] on div "Carrier * Amazon Logistics DHL FedEx Express FedEx Freight Interoffice Local Ca…" at bounding box center [508, 292] width 962 height 41
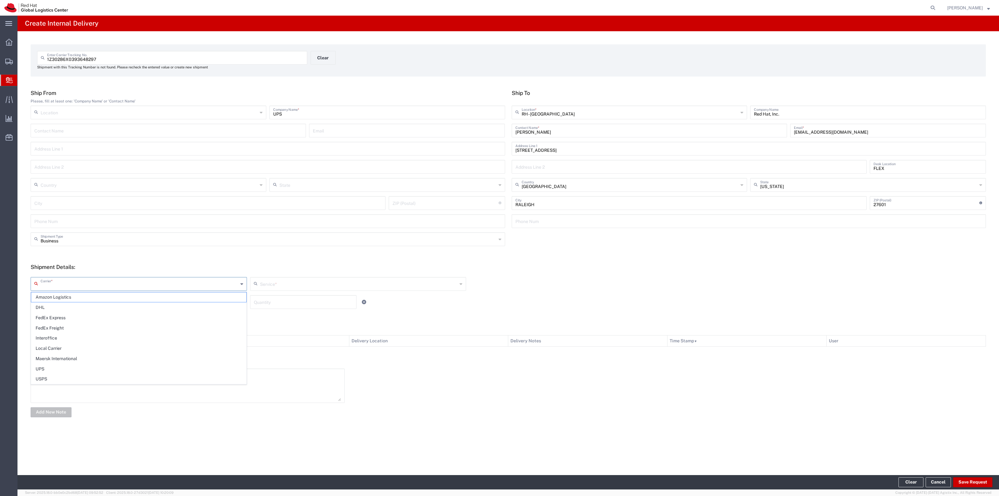
click at [130, 281] on input "text" at bounding box center [140, 283] width 198 height 11
click at [125, 370] on span "UPS" at bounding box center [138, 369] width 215 height 10
type input "UPS"
click at [275, 284] on input "text" at bounding box center [359, 283] width 198 height 11
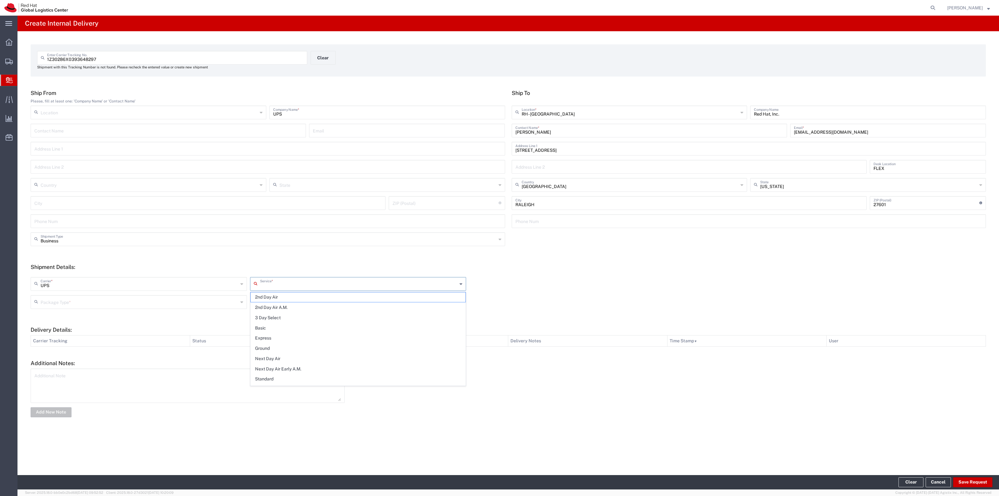
drag, startPoint x: 274, startPoint y: 348, endPoint x: 212, endPoint y: 314, distance: 70.6
click at [273, 349] on span "Ground" at bounding box center [358, 348] width 215 height 10
type input "Ground"
click at [205, 304] on input "text" at bounding box center [140, 301] width 198 height 11
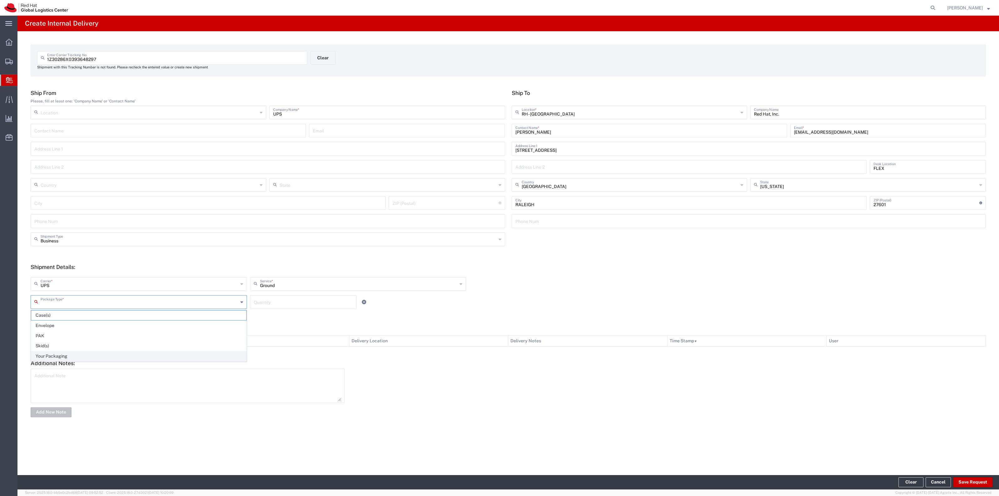
click at [149, 358] on span "Your Packaging" at bounding box center [138, 356] width 215 height 10
type input "Your Packaging"
drag, startPoint x: 251, startPoint y: 306, endPoint x: 258, endPoint y: 302, distance: 7.5
click at [252, 306] on div "Quantity" at bounding box center [303, 302] width 106 height 14
click at [258, 302] on input "number" at bounding box center [303, 301] width 99 height 11
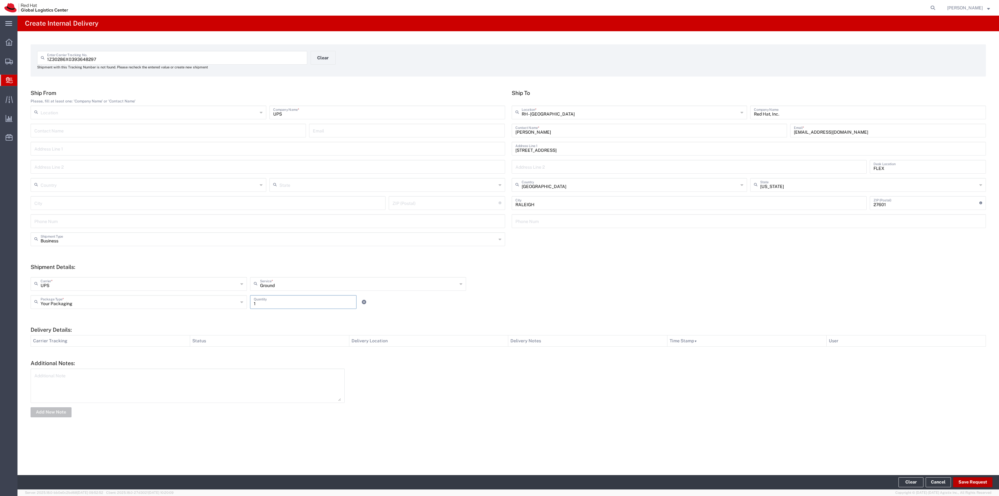
type input "1"
click at [956, 479] on button "Save Request" at bounding box center [972, 482] width 39 height 10
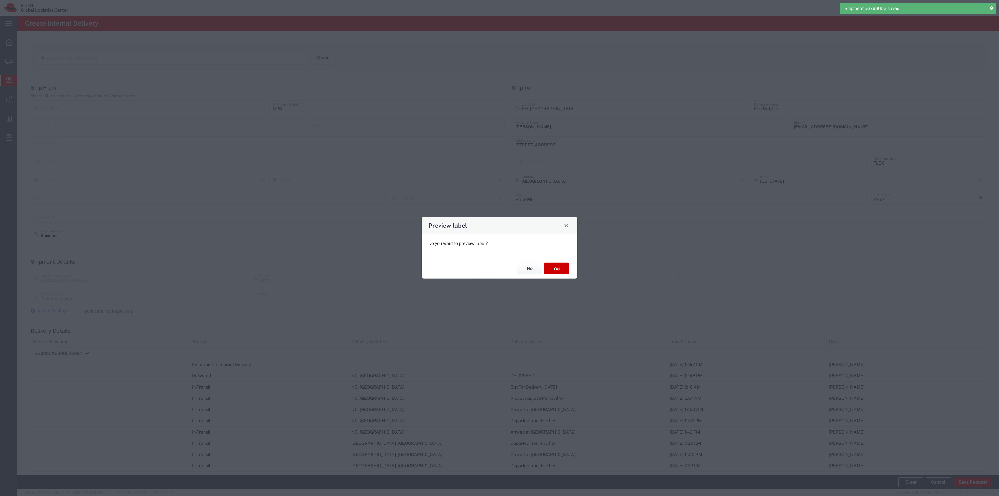
type input "Ground"
click at [553, 265] on button "Yes" at bounding box center [556, 268] width 25 height 12
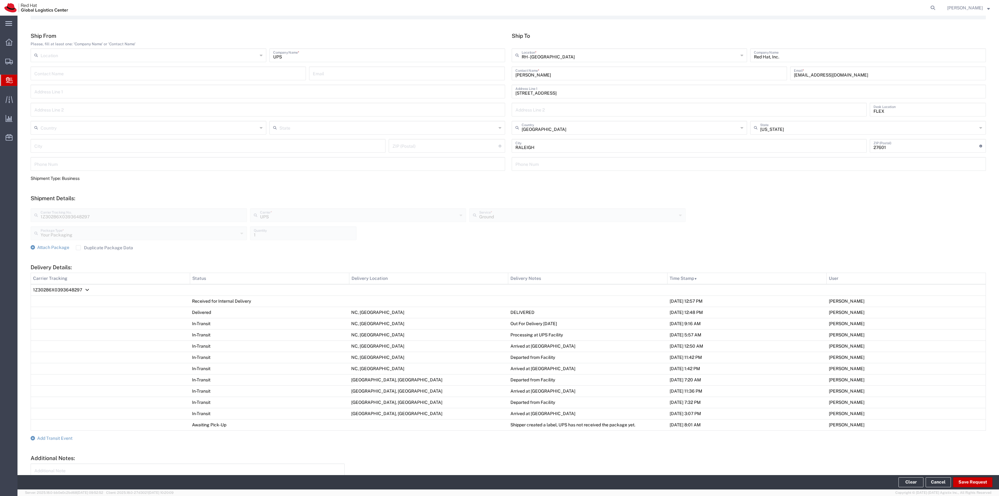
scroll to position [104, 0]
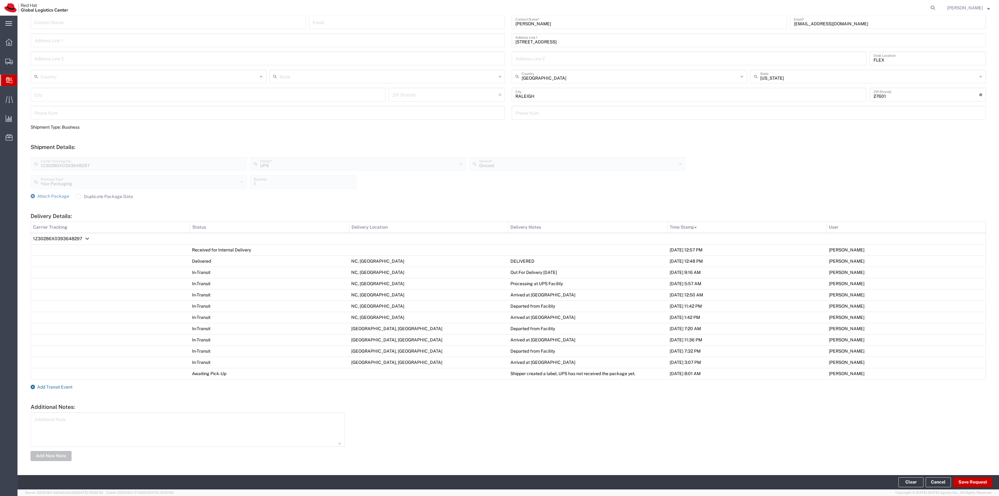
click at [66, 386] on span "Add Transit Event" at bounding box center [54, 386] width 35 height 5
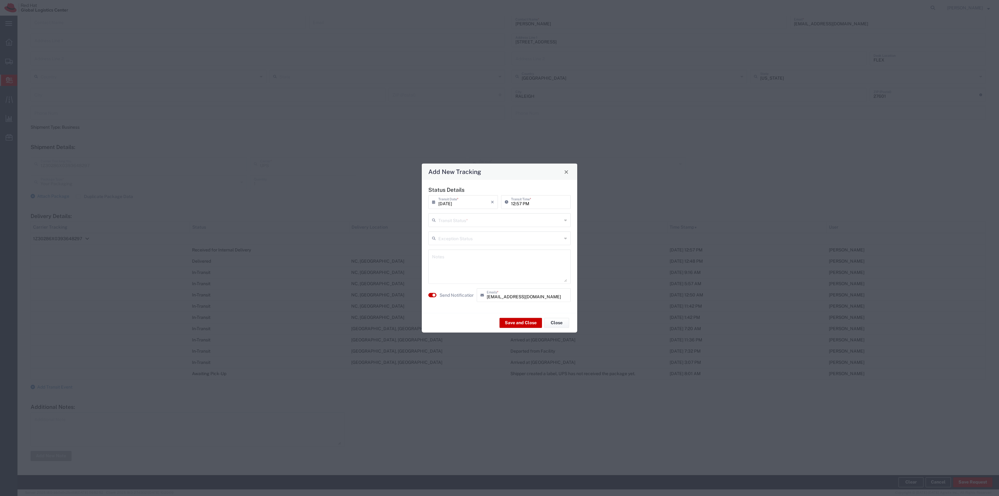
click at [479, 219] on input "text" at bounding box center [500, 219] width 124 height 11
click at [462, 261] on span "Shipment On-Hold" at bounding box center [499, 264] width 141 height 10
type input "Shipment On-Hold"
click at [511, 321] on button "Save and Close" at bounding box center [520, 322] width 42 height 10
